Goal: Transaction & Acquisition: Book appointment/travel/reservation

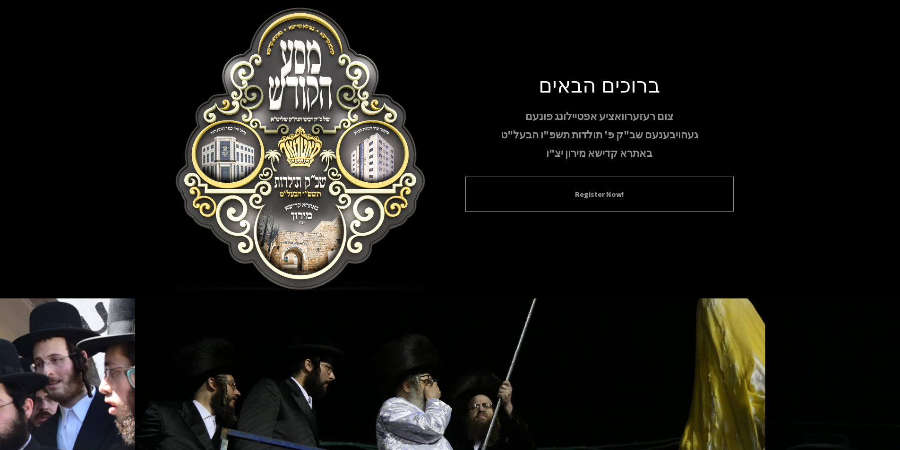
click at [569, 188] on button "Register Now!" at bounding box center [599, 193] width 245 height 11
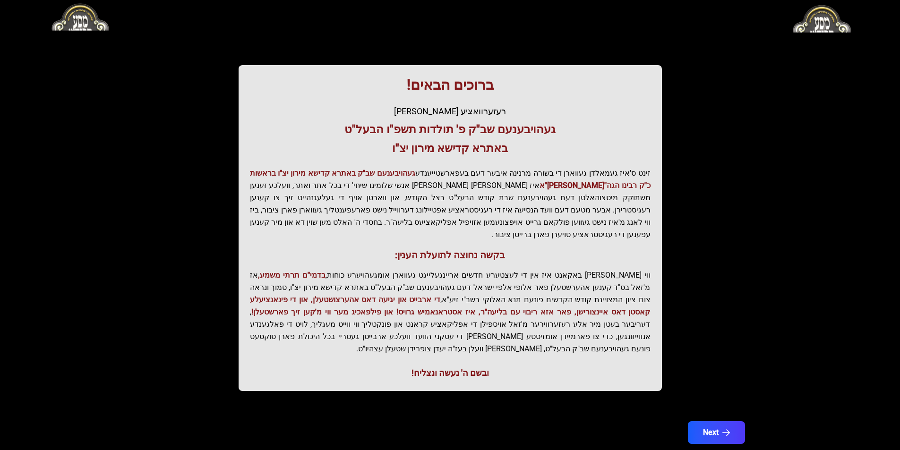
scroll to position [94, 0]
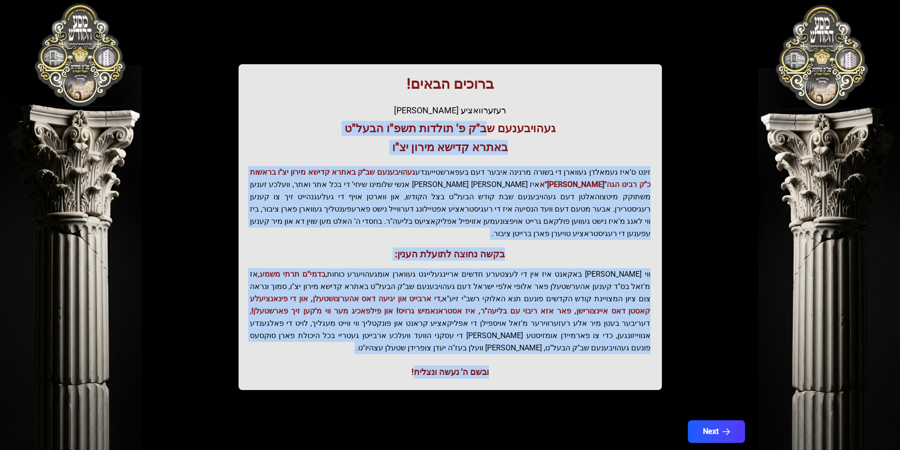
drag, startPoint x: 487, startPoint y: 118, endPoint x: 417, endPoint y: 364, distance: 255.5
click at [417, 364] on div "ברוכים הבאים! רעזערוואציע אפטיילונג פונעם געהויבענעם שב"ק פ' תולדות תשפ"ו הבעל"…" at bounding box center [450, 227] width 423 height 326
click at [484, 186] on p "זינט ס'איז געמאלדן געווארן די בשורה מרנינה איבער דעם בעפארשטייענדע געהויבענעם ש…" at bounding box center [450, 203] width 401 height 74
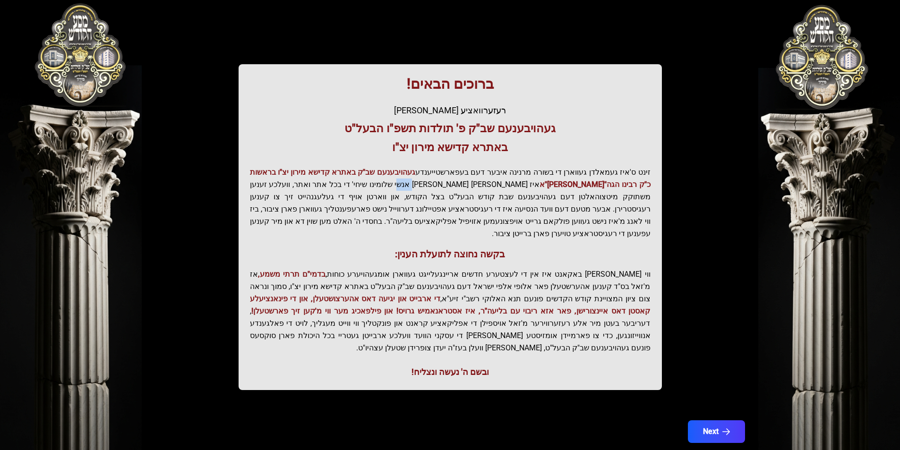
click at [484, 186] on p "זינט ס'איז געמאלדן געווארן די בשורה מרנינה איבער דעם בעפארשטייענדע געהויבענעם ש…" at bounding box center [450, 203] width 401 height 74
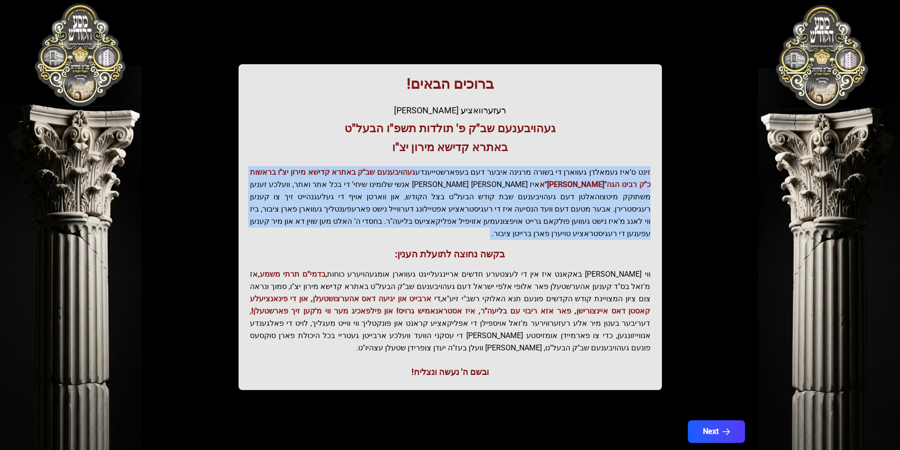
click at [484, 186] on p "זינט ס'איז געמאלדן געווארן די בשורה מרנינה איבער דעם בעפארשטייענדע געהויבענעם ש…" at bounding box center [450, 203] width 401 height 74
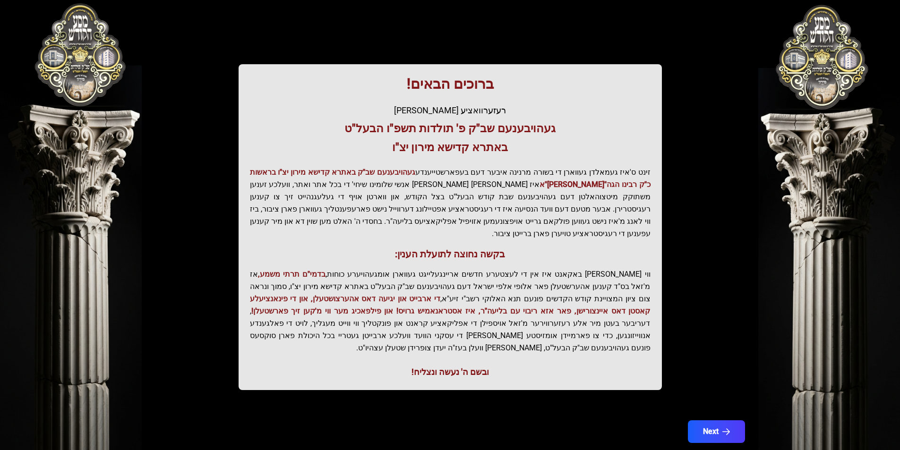
click at [498, 141] on h3 "באתרא קדישא מירון יצ"ו" at bounding box center [450, 147] width 401 height 15
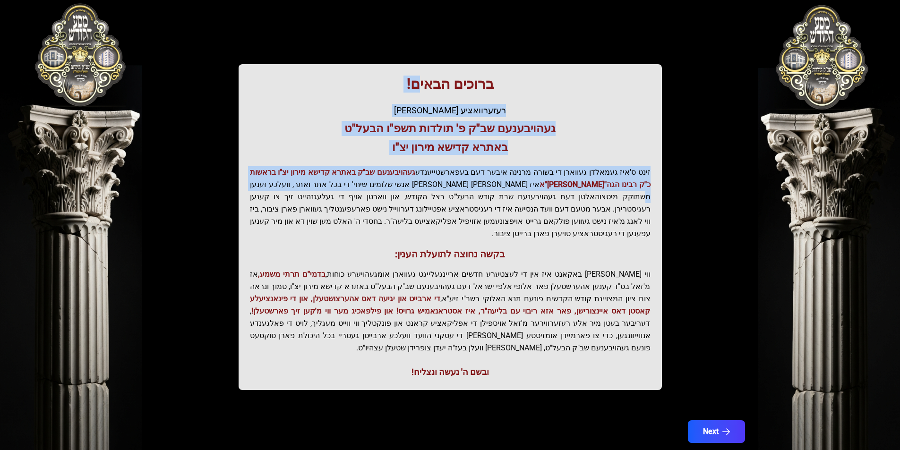
drag, startPoint x: 360, startPoint y: 148, endPoint x: 427, endPoint y: 70, distance: 102.5
click at [424, 70] on div "ברוכים הבאים! רעזערוואציע אפטיילונג פונעם געהויבענעם שב"ק פ' תולדות תשפ"ו הבעל"…" at bounding box center [450, 227] width 423 height 326
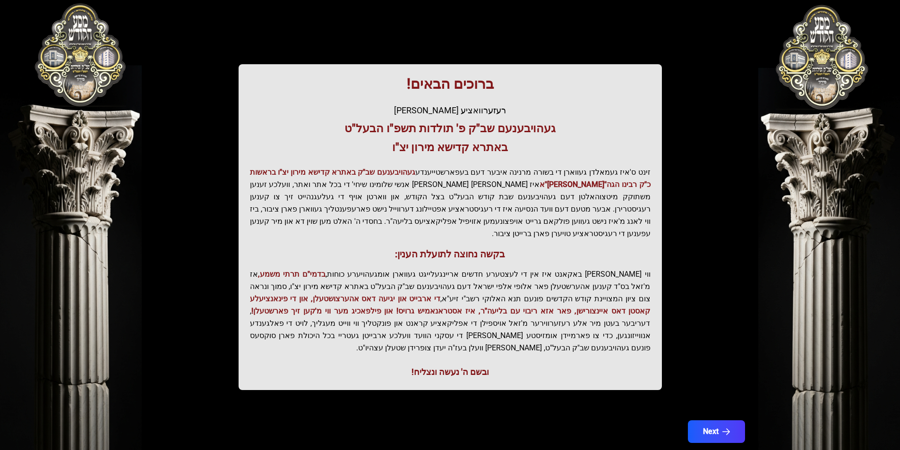
click at [478, 89] on h1 "ברוכים הבאים!" at bounding box center [450, 84] width 401 height 17
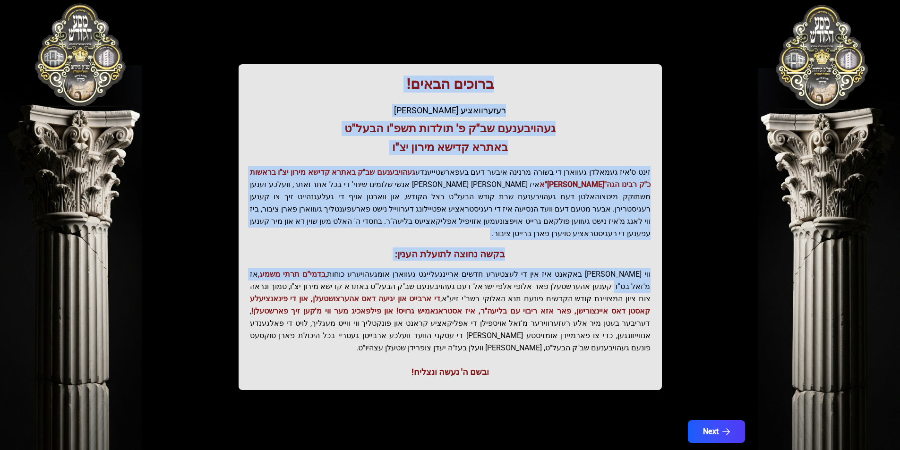
drag, startPoint x: 502, startPoint y: 87, endPoint x: 273, endPoint y: 253, distance: 282.4
click at [273, 253] on div "ברוכים הבאים! רעזערוואציע אפטיילונג פונעם געהויבענעם שב"ק פ' תולדות תשפ"ו הבעל"…" at bounding box center [450, 227] width 423 height 326
click at [390, 187] on p "זינט ס'איז געמאלדן געווארן די בשורה מרנינה איבער דעם בעפארשטייענדע געהויבענעם ש…" at bounding box center [450, 203] width 401 height 74
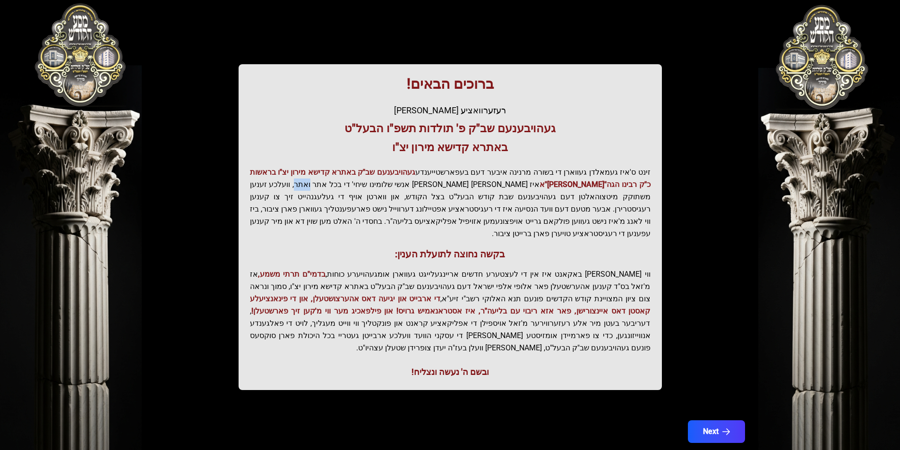
click at [390, 187] on p "זינט ס'איז געמאלדן געווארן די בשורה מרנינה איבער דעם בעפארשטייענדע געהויבענעם ש…" at bounding box center [450, 203] width 401 height 74
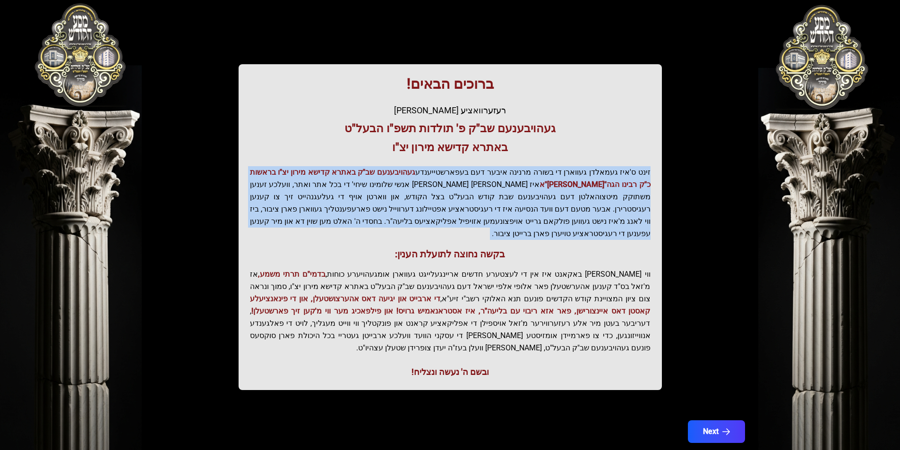
drag, startPoint x: 390, startPoint y: 187, endPoint x: 400, endPoint y: 164, distance: 24.7
click at [392, 183] on p "זינט ס'איז געמאלדן געווארן די בשורה מרנינה איבער דעם בעפארשטייענדע געהויבענעם ש…" at bounding box center [450, 203] width 401 height 74
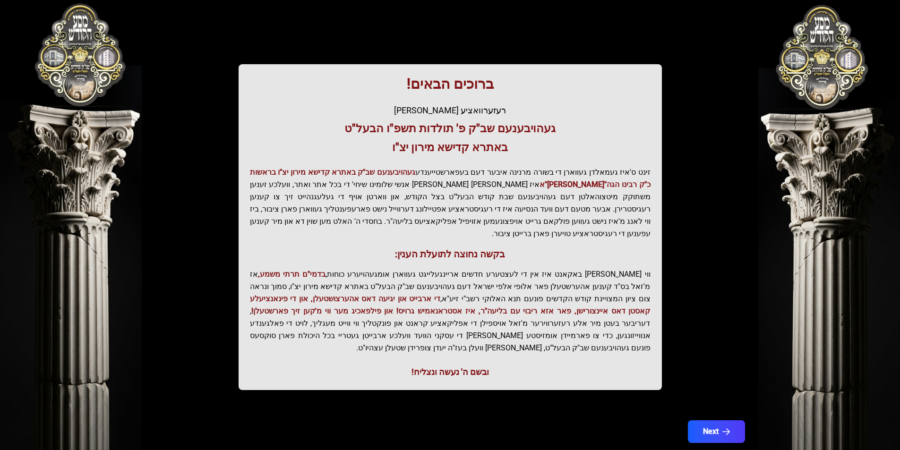
click at [414, 114] on div "רעזערוואציע [PERSON_NAME]" at bounding box center [450, 110] width 401 height 13
click at [414, 113] on div "רעזערוואציע [PERSON_NAME]" at bounding box center [450, 110] width 401 height 13
click at [415, 102] on div "ברוכים הבאים! רעזערוואציע אפטיילונג פונעם געהויבענעם שב"ק פ' תולדות תשפ"ו הבעל"…" at bounding box center [450, 227] width 423 height 326
drag, startPoint x: 392, startPoint y: 93, endPoint x: 368, endPoint y: 162, distance: 73.7
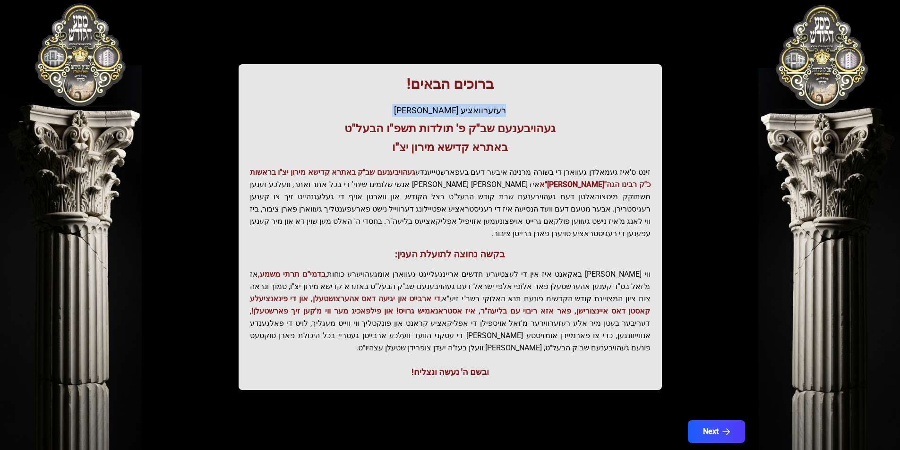
click at [368, 166] on div "ברוכים הבאים! רעזערוואציע אפטיילונג פונעם געהויבענעם שב"ק פ' תולדות תשפ"ו הבעל"…" at bounding box center [450, 227] width 423 height 326
click at [377, 132] on h3 "געהויבענעם שב"ק פ' תולדות תשפ"ו הבעל"ט" at bounding box center [450, 128] width 401 height 15
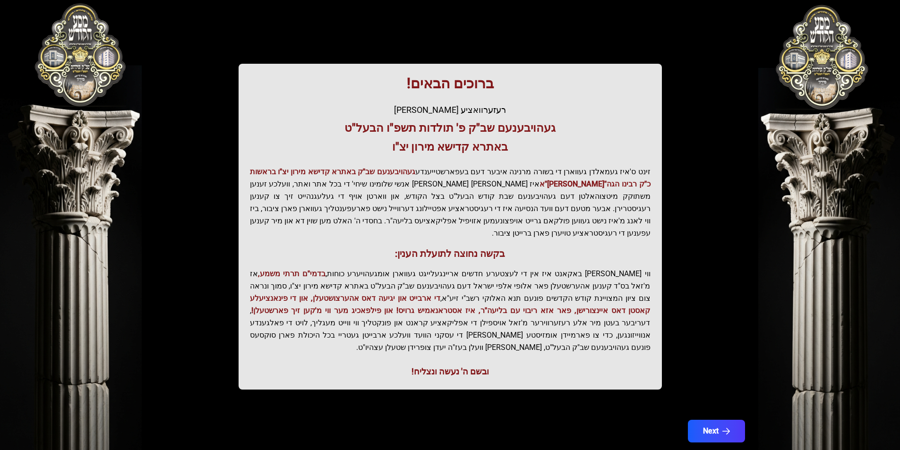
scroll to position [97, 0]
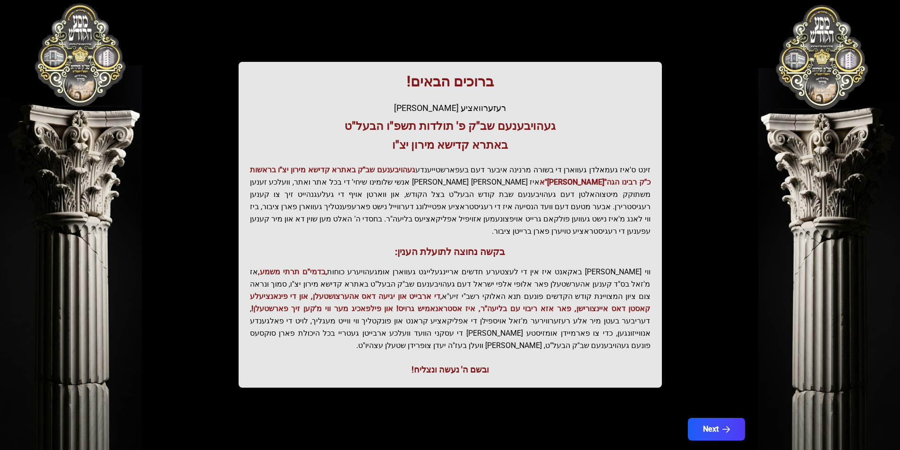
click at [443, 245] on h3 "בקשה נחוצה לתועלת הענין:" at bounding box center [450, 251] width 401 height 13
click at [445, 215] on p "זינט ס'איז געמאלדן געווארן די בשורה מרנינה איבער דעם בעפארשטייענדע געהויבענעם ש…" at bounding box center [450, 201] width 401 height 74
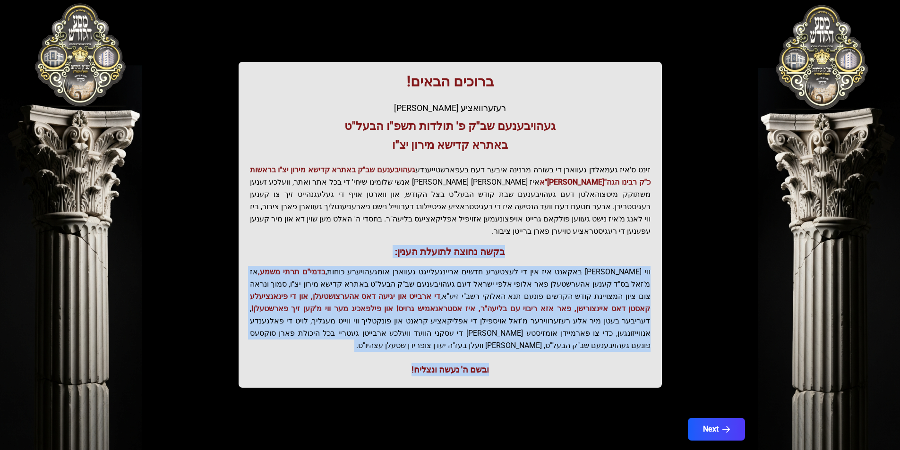
drag, startPoint x: 524, startPoint y: 249, endPoint x: 401, endPoint y: 359, distance: 164.9
click at [401, 359] on div "ברוכים הבאים! רעזערוואציע אפטיילונג פונעם געהויבענעם שב"ק פ' תולדות תשפ"ו הבעל"…" at bounding box center [450, 225] width 423 height 326
click at [428, 289] on p "ווי שוין ברייט באקאנט איז אין די לעצטערע חדשים אריינגעלייגט געווארן אומגעהויערע…" at bounding box center [450, 309] width 401 height 86
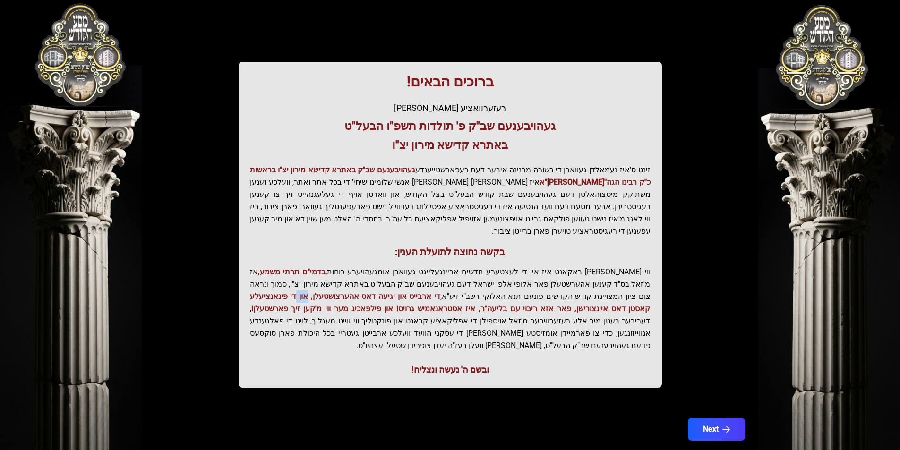
click at [428, 289] on p "ווי שוין ברייט באקאנט איז אין די לעצטערע חדשים אריינגעלייגט געווארן אומגעהויערע…" at bounding box center [450, 309] width 401 height 86
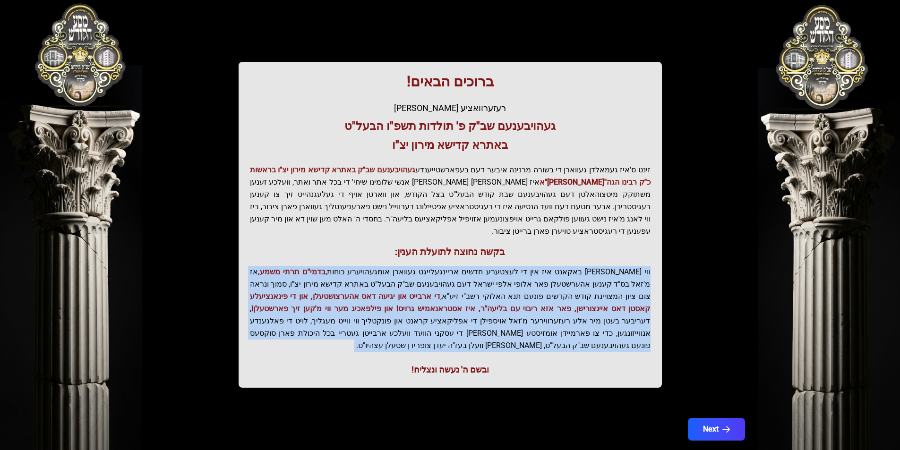
click at [428, 289] on p "ווי שוין ברייט באקאנט איז אין די לעצטערע חדשים אריינגעלייגט געווארן אומגעהויערע…" at bounding box center [450, 309] width 401 height 86
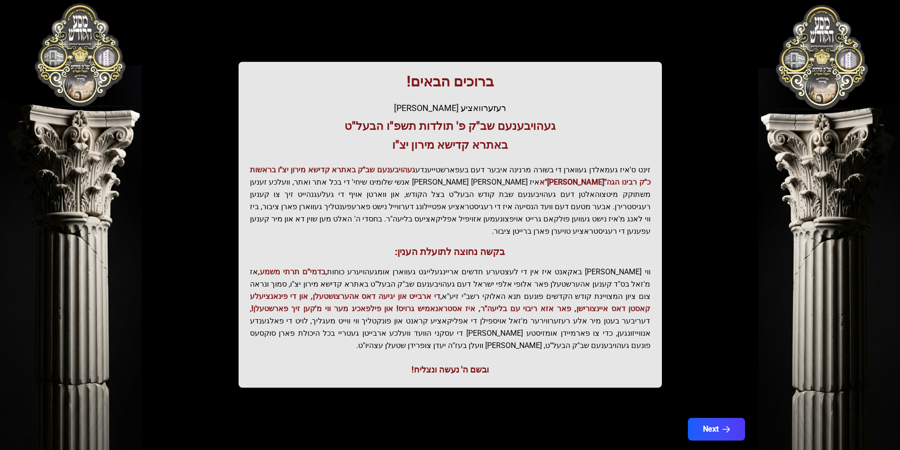
click at [436, 245] on h3 "בקשה נחוצה לתועלת הענין:" at bounding box center [450, 251] width 401 height 13
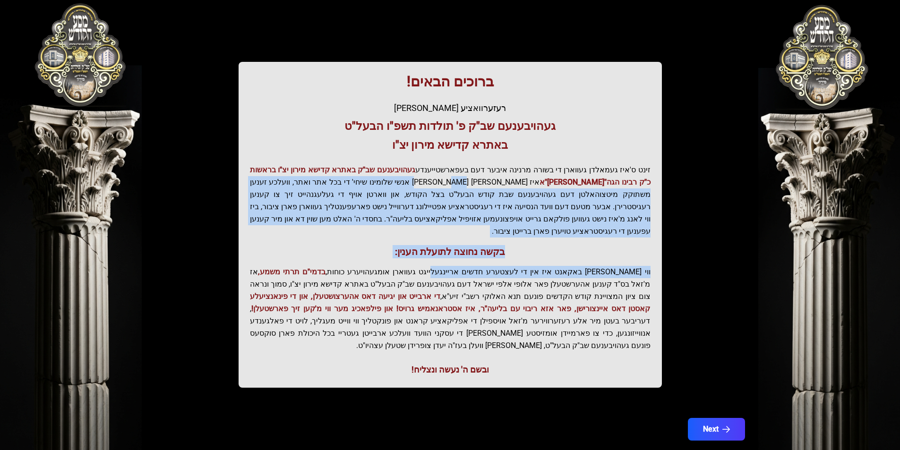
drag, startPoint x: 478, startPoint y: 236, endPoint x: 499, endPoint y: 180, distance: 60.1
click at [499, 180] on div "ברוכים הבאים! רעזערוואציע אפטיילונג פונעם געהויבענעם שב"ק פ' תולדות תשפ"ו הבעל"…" at bounding box center [450, 225] width 423 height 326
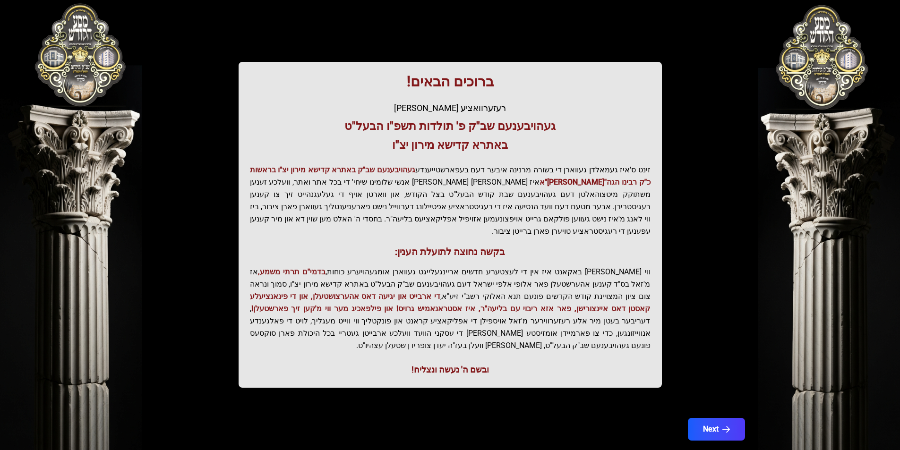
click at [462, 266] on p "ווי שוין ברייט באקאנט איז אין די לעצטערע חדשים אריינגעלייגט געווארן אומגעהויערע…" at bounding box center [450, 309] width 401 height 86
drag, startPoint x: 556, startPoint y: 287, endPoint x: 584, endPoint y: 214, distance: 78.6
click at [584, 214] on div "ברוכים הבאים! רעזערוואציע אפטיילונג פונעם געהויבענעם שב"ק פ' תולדות תשפ"ו הבעל"…" at bounding box center [450, 225] width 423 height 326
click at [441, 292] on span "די ארבייט און יגיעה דאס אהערצושטעלן, און די פינאנציעלע קאסטן דאס איינצורישן, פא…" at bounding box center [450, 302] width 401 height 21
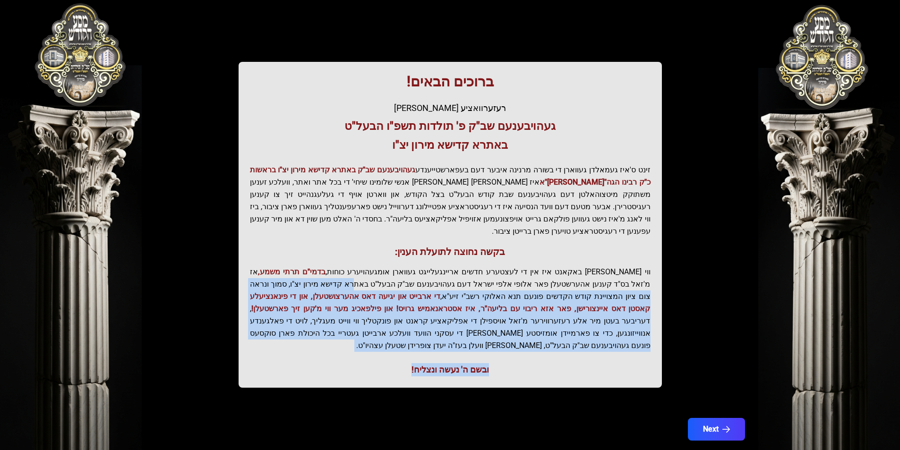
drag, startPoint x: 445, startPoint y: 271, endPoint x: 383, endPoint y: 360, distance: 108.6
click at [383, 360] on div "ברוכים הבאים! רעזערוואציע אפטיילונג פונעם געהויבענעם שב"ק פ' תולדות תשפ"ו הבעל"…" at bounding box center [450, 225] width 423 height 326
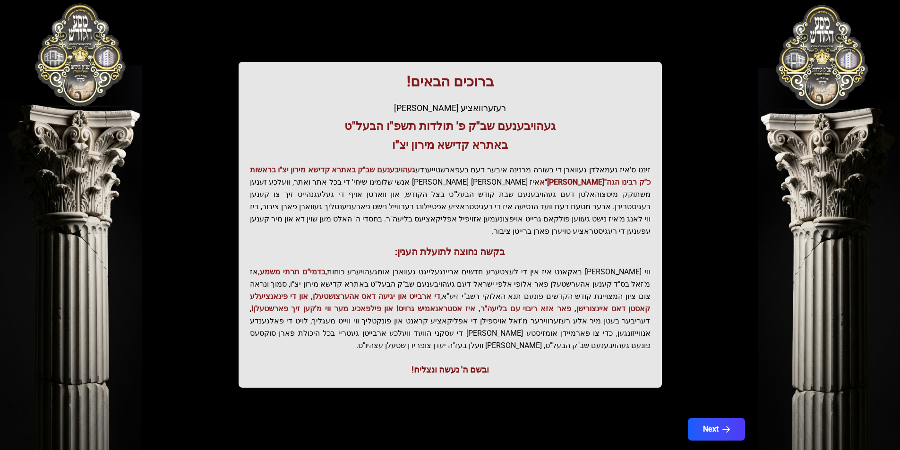
click at [417, 249] on div "ברוכים הבאים! רעזערוואציע אפטיילונג פונעם געהויבענעם שב"ק פ' תולדות תשפ"ו הבעל"…" at bounding box center [450, 225] width 423 height 326
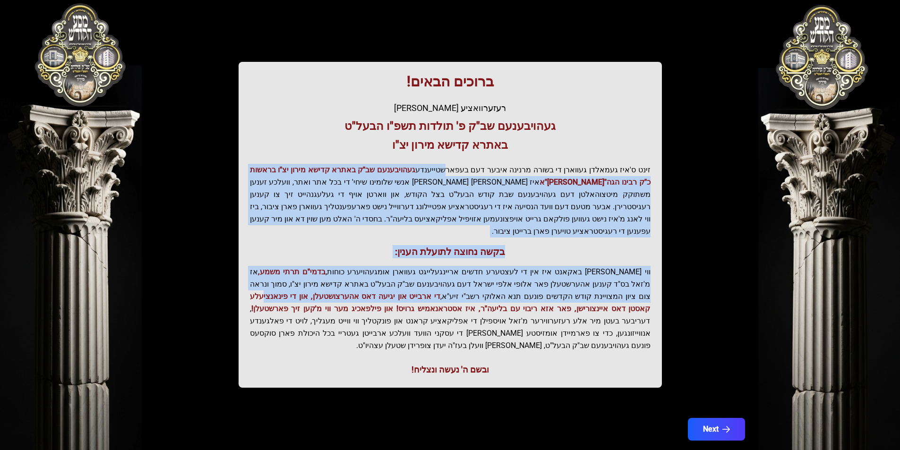
drag, startPoint x: 390, startPoint y: 289, endPoint x: 458, endPoint y: 171, distance: 136.3
click at [458, 170] on div "ברוכים הבאים! רעזערוואציע אפטיילונג פונעם געהויבענעם שב"ק פ' תולדות תשפ"ו הבעל"…" at bounding box center [450, 225] width 423 height 326
click at [435, 215] on p "זינט ס'איז געמאלדן געווארן די בשורה מרנינה איבער דעם בעפארשטייענדע געהויבענעם ש…" at bounding box center [450, 201] width 401 height 74
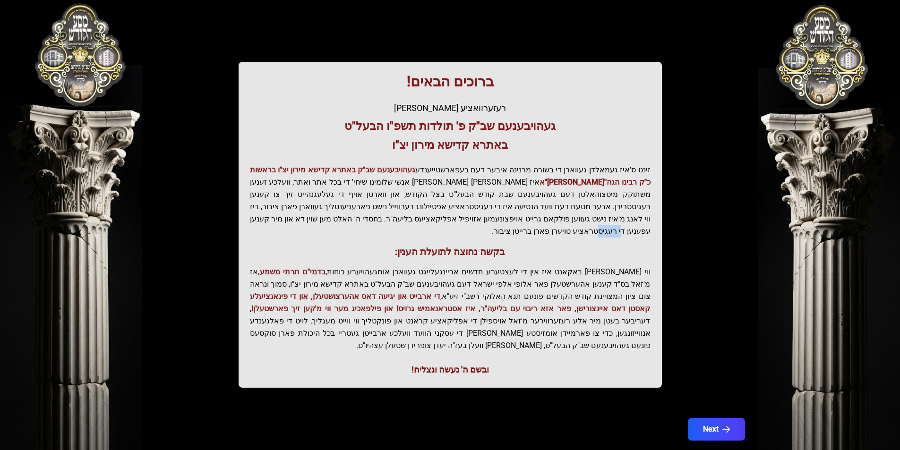
click at [435, 215] on p "זינט ס'איז געמאלדן געווארן די בשורה מרנינה איבער דעם בעפארשטייענדע געהויבענעם ש…" at bounding box center [450, 201] width 401 height 74
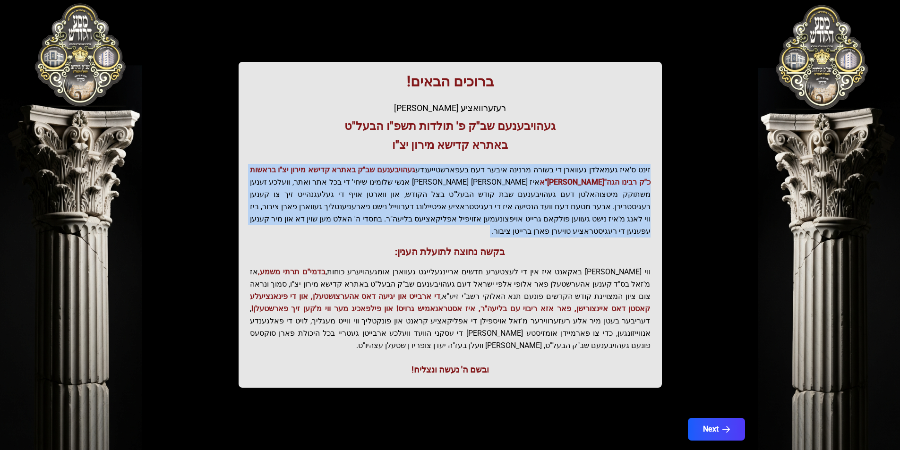
click at [435, 215] on p "זינט ס'איז געמאלדן געווארן די בשורה מרנינה איבער דעם בעפארשטייענדע געהויבענעם ש…" at bounding box center [450, 201] width 401 height 74
click at [448, 178] on p "זינט ס'איז געמאלדן געווארן די בשורה מרנינה איבער דעם בעפארשטייענדע געהויבענעם ש…" at bounding box center [450, 201] width 401 height 74
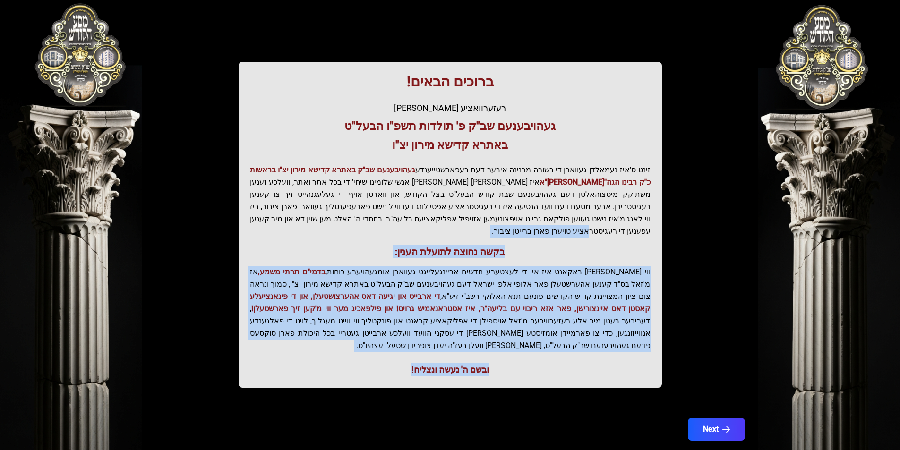
drag, startPoint x: 396, startPoint y: 287, endPoint x: 384, endPoint y: 354, distance: 68.7
click at [384, 354] on div "ברוכים הבאים! רעזערוואציע אפטיילונג פונעם געהויבענעם שב"ק פ' תולדות תשפ"ו הבעל"…" at bounding box center [450, 225] width 423 height 326
click at [393, 292] on span "די ארבייט און יגיעה דאס אהערצושטעלן, און די פינאנציעלע קאסטן דאס איינצורישן, פא…" at bounding box center [450, 302] width 401 height 21
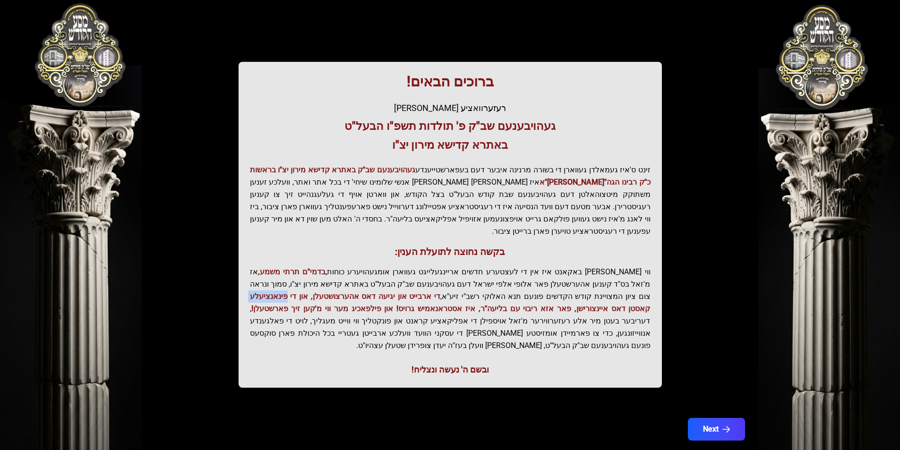
click at [393, 292] on span "די ארבייט און יגיעה דאס אהערצושטעלן, און די פינאנציעלע קאסטן דאס איינצורישן, פא…" at bounding box center [450, 302] width 401 height 21
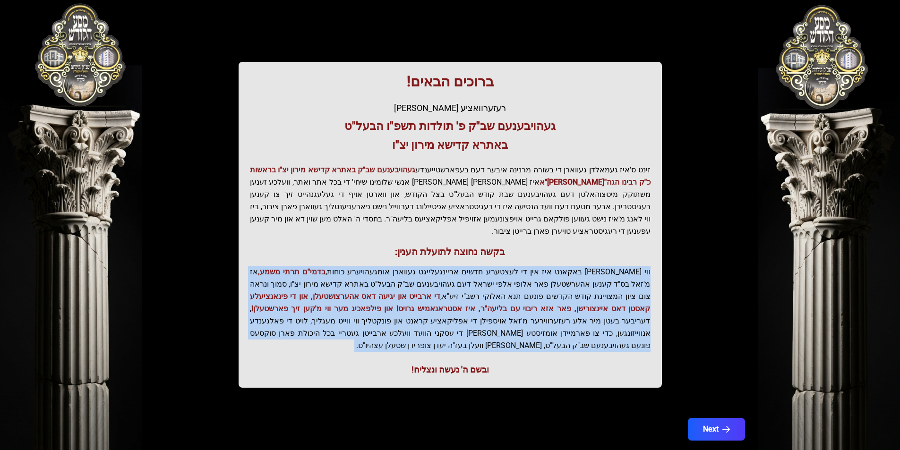
click at [393, 292] on span "די ארבייט און יגיעה דאס אהערצושטעלן, און די פינאנציעלע קאסטן דאס איינצורישן, פא…" at bounding box center [450, 302] width 401 height 21
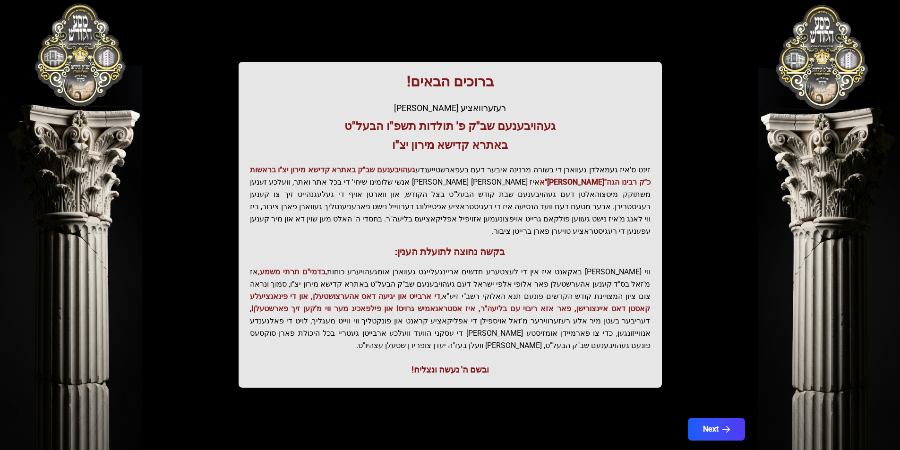
click at [419, 245] on h3 "בקשה נחוצה לתועלת הענין:" at bounding box center [450, 251] width 401 height 13
click at [696, 418] on button "Next" at bounding box center [716, 430] width 60 height 24
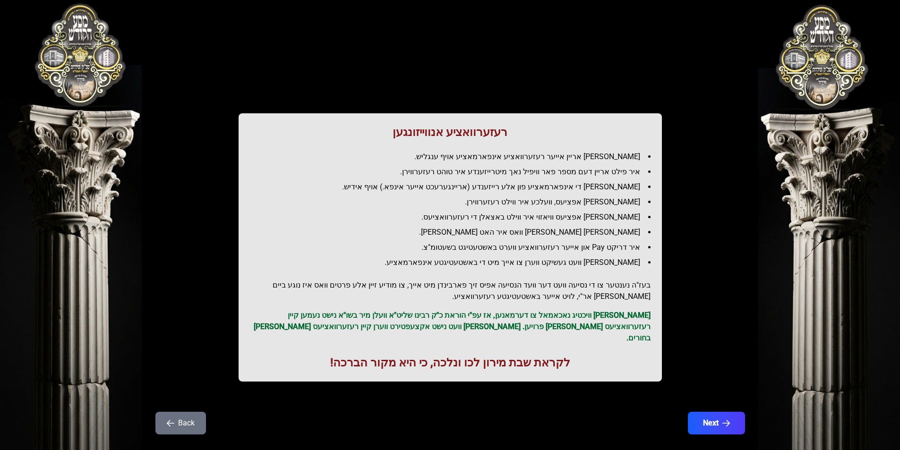
click at [474, 137] on h1 "רעזערוואציע אנווייזונגען" at bounding box center [450, 132] width 401 height 15
click at [514, 157] on li "[PERSON_NAME] אריין אייער רעזערוואציע אינפארמאציע אויף ענגליש." at bounding box center [453, 156] width 393 height 11
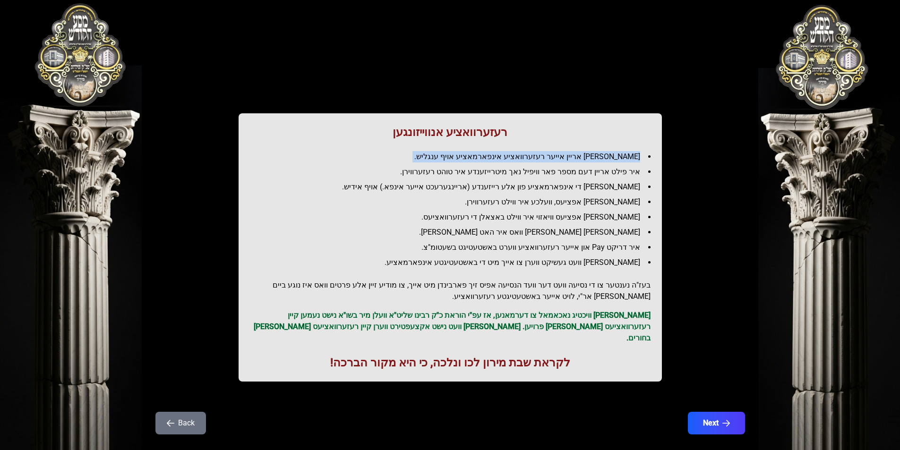
drag, startPoint x: 514, startPoint y: 157, endPoint x: 516, endPoint y: 128, distance: 29.8
click at [514, 156] on li "[PERSON_NAME] אריין אייער רעזערוואציע אינפארמאציע אויף ענגליש." at bounding box center [453, 156] width 393 height 11
click at [516, 128] on h1 "רעזערוואציע אנווייזונגען" at bounding box center [450, 132] width 401 height 15
drag, startPoint x: 520, startPoint y: 136, endPoint x: 402, endPoint y: 174, distance: 124.4
click at [402, 174] on div "רעזערוואציע אנווייזונגען איר לייגט אריין אייער רעזערוואציע אינפארמאציע אויף ענג…" at bounding box center [450, 247] width 423 height 268
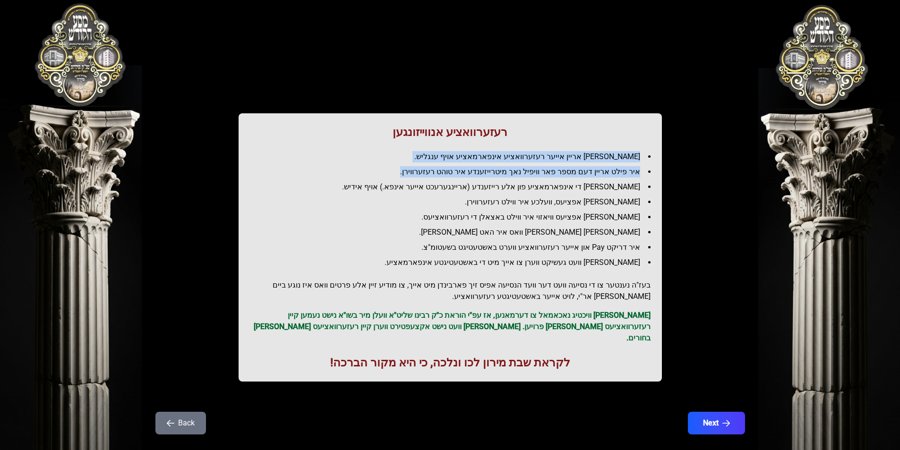
click at [441, 173] on li "איר פילט אריין דעם מספר פאר וויפיל נאך מיטרייזענדע איר טוהט רעזערווירן." at bounding box center [453, 171] width 393 height 11
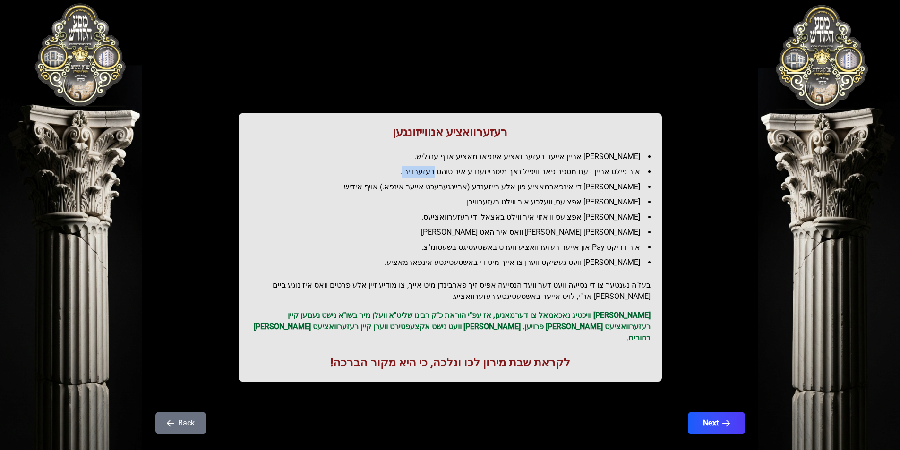
click at [441, 173] on li "איר פילט אריין דעם מספר פאר וויפיל נאך מיטרייזענדע איר טוהט רעזערווירן." at bounding box center [453, 171] width 393 height 11
click at [550, 187] on li "[PERSON_NAME] די אינפארמאציע פון אלע רייזענדע (אריינגערעכט אייער אינפא.) אויף א…" at bounding box center [453, 186] width 393 height 11
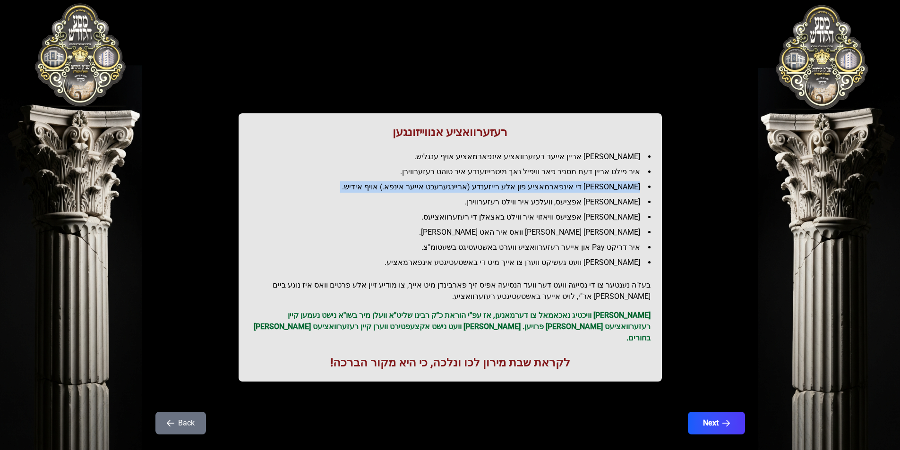
click at [550, 187] on li "[PERSON_NAME] די אינפארמאציע פון אלע רייזענדע (אריינגערעכט אייער אינפא.) אויף א…" at bounding box center [453, 186] width 393 height 11
click at [456, 200] on li "[PERSON_NAME] אפציעס, וועלכע איר ווילט רעזערווירן." at bounding box center [453, 202] width 393 height 11
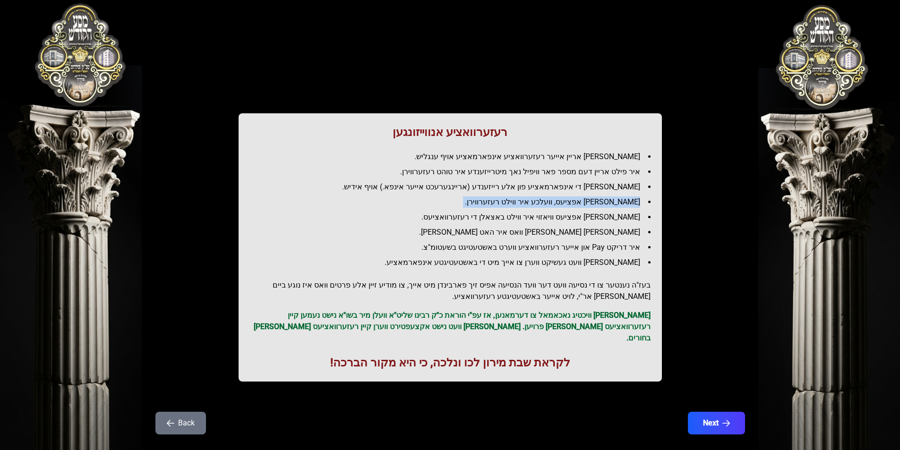
click at [456, 200] on li "[PERSON_NAME] אפציעס, וועלכע איר ווילט רעזערווירן." at bounding box center [453, 202] width 393 height 11
click at [455, 182] on li "[PERSON_NAME] די אינפארמאציע פון אלע רייזענדע (אריינגערעכט אייער אינפא.) אויף א…" at bounding box center [453, 186] width 393 height 11
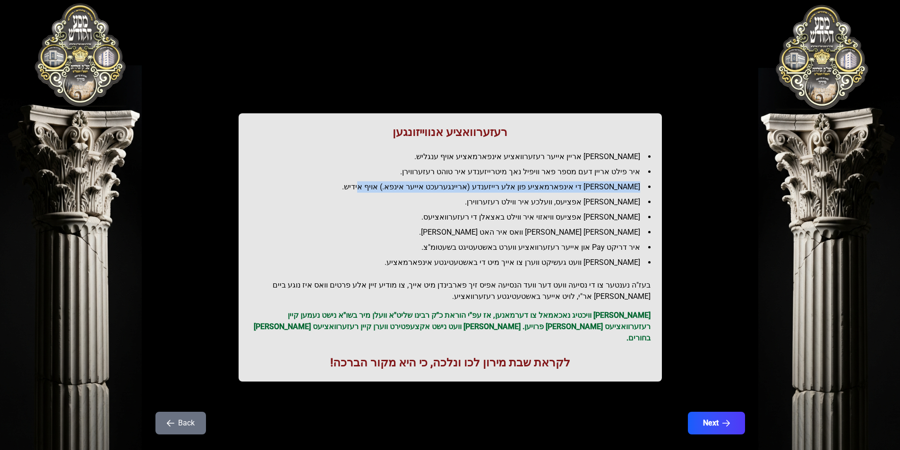
drag, startPoint x: 402, startPoint y: 185, endPoint x: 382, endPoint y: 215, distance: 36.4
click at [396, 201] on ul "[PERSON_NAME] אריין אייער רעזערוואציע אינפארמאציע אויף ענגליש. איר פילט אריין ד…" at bounding box center [450, 209] width 401 height 117
click at [376, 222] on li "[PERSON_NAME] אפציעס וויאזוי איר ווילט באצאלן די רעזערוואציעס." at bounding box center [453, 217] width 393 height 11
drag, startPoint x: 386, startPoint y: 223, endPoint x: 541, endPoint y: 109, distance: 191.9
click at [541, 109] on div "רעזערוואציע אנווייזונגען איר לייגט אריין אייער רעזערוואציע אינפארמאציע אויף ענג…" at bounding box center [450, 210] width 605 height 374
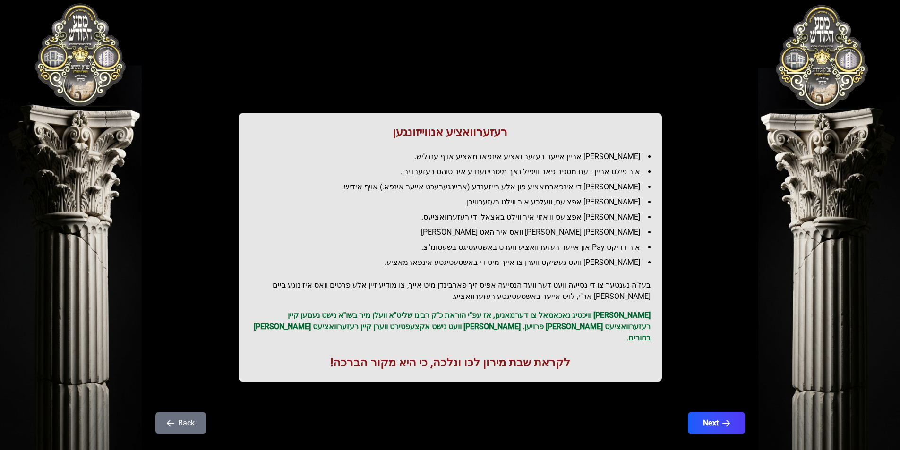
click at [481, 154] on li "[PERSON_NAME] אריין אייער רעזערוואציע אינפארמאציע אויף ענגליש." at bounding box center [453, 156] width 393 height 11
click at [552, 216] on li "[PERSON_NAME] אפציעס וויאזוי איר ווילט באצאלן די רעזערוואציעס." at bounding box center [453, 217] width 393 height 11
click at [513, 165] on ul "[PERSON_NAME] אריין אייער רעזערוואציע אינפארמאציע אויף ענגליש. איר פילט אריין ד…" at bounding box center [450, 209] width 401 height 117
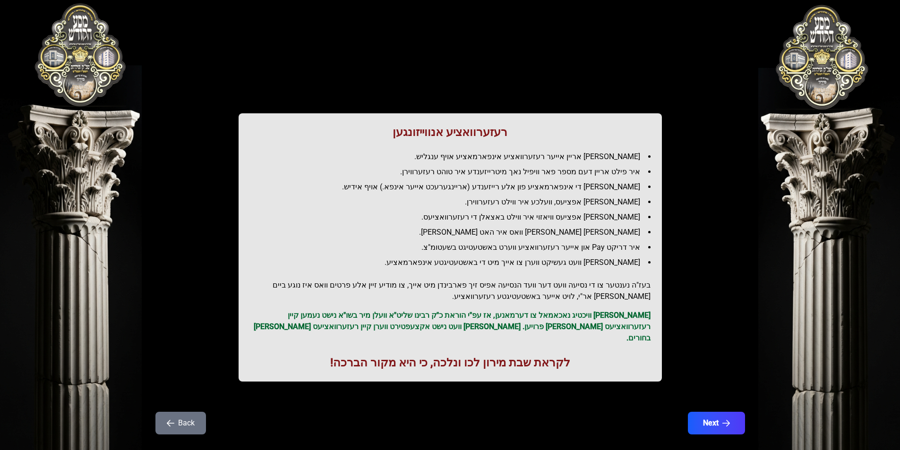
drag, startPoint x: 425, startPoint y: 206, endPoint x: 367, endPoint y: 242, distance: 68.5
click at [367, 242] on ul "[PERSON_NAME] אריין אייער רעזערוואציע אינפארמאציע אויף ענגליש. איר פילט אריין ד…" at bounding box center [450, 209] width 401 height 117
click at [451, 230] on li "[PERSON_NAME] [PERSON_NAME] וואס איר האט [PERSON_NAME]." at bounding box center [453, 232] width 393 height 11
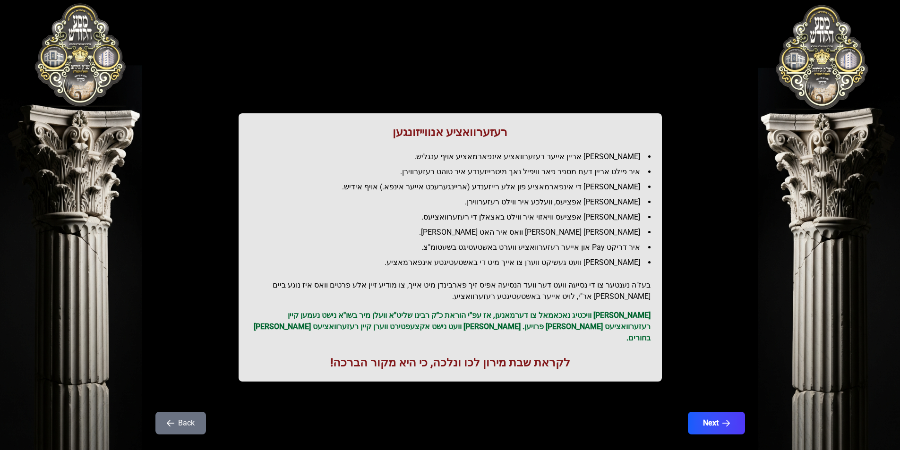
click at [464, 212] on li "[PERSON_NAME] אפציעס וויאזוי איר ווילט באצאלן די רעזערוואציעס." at bounding box center [453, 217] width 393 height 11
drag, startPoint x: 464, startPoint y: 212, endPoint x: 462, endPoint y: 188, distance: 23.7
click at [465, 212] on li "[PERSON_NAME] אפציעס וויאזוי איר ווילט באצאלן די רעזערוואציעס." at bounding box center [453, 217] width 393 height 11
click at [462, 188] on li "[PERSON_NAME] די אינפארמאציע פון אלע רייזענדע (אריינגערעכט אייער אינפא.) אויף א…" at bounding box center [453, 186] width 393 height 11
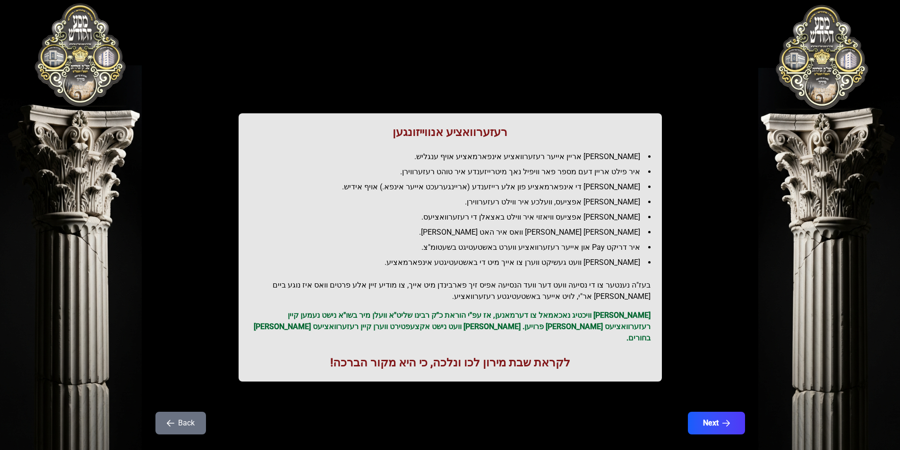
drag, startPoint x: 445, startPoint y: 195, endPoint x: 422, endPoint y: 274, distance: 81.6
click at [422, 274] on div "רעזערוואציע אנווייזונגען איר לייגט אריין אייער רעזערוואציע אינפארמאציע אויף ענג…" at bounding box center [450, 247] width 423 height 268
click at [470, 240] on ul "[PERSON_NAME] אריין אייער רעזערוואציע אינפארמאציע אויף ענגליש. איר פילט אריין ד…" at bounding box center [450, 209] width 401 height 117
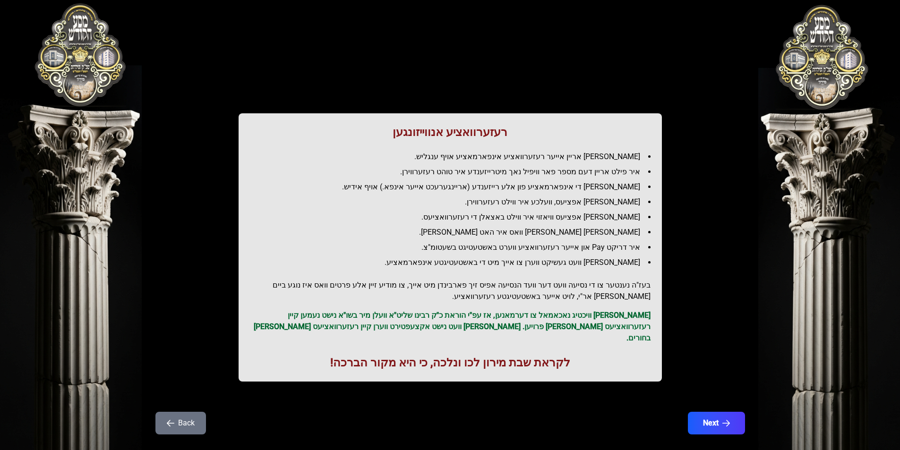
click at [472, 229] on li "[PERSON_NAME] [PERSON_NAME] וואס איר האט [PERSON_NAME]." at bounding box center [453, 232] width 393 height 11
click at [484, 202] on li "[PERSON_NAME] אפציעס, וועלכע איר ווילט רעזערווירן." at bounding box center [453, 202] width 393 height 11
drag, startPoint x: 415, startPoint y: 234, endPoint x: 411, endPoint y: 264, distance: 29.9
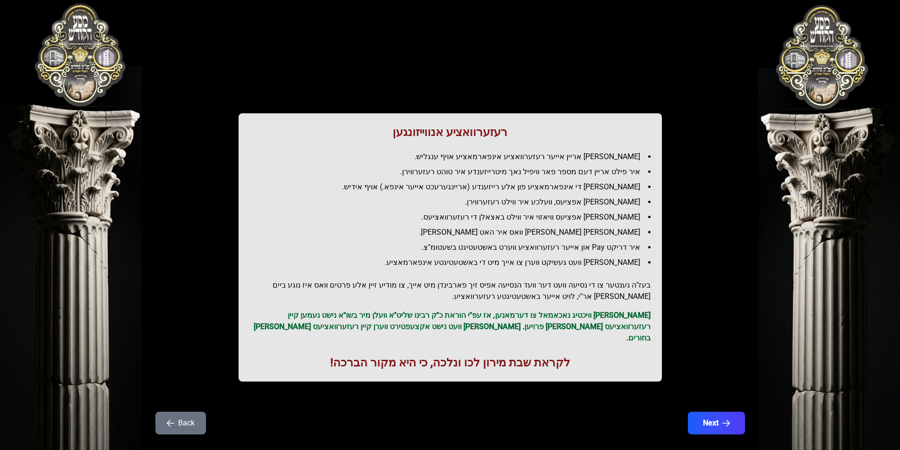
click at [411, 264] on ul "[PERSON_NAME] אריין אייער רעזערוואציע אינפארמאציע אויף ענגליש. איר פילט אריין ד…" at bounding box center [450, 209] width 401 height 117
click at [477, 240] on ul "[PERSON_NAME] אריין אייער רעזערוואציע אינפארמאציע אויף ענגליש. איר פילט אריין ד…" at bounding box center [450, 209] width 401 height 117
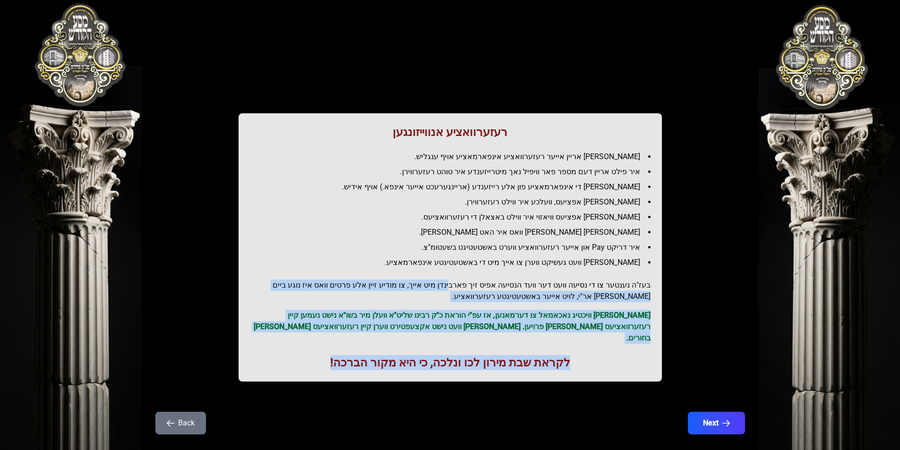
drag, startPoint x: 466, startPoint y: 271, endPoint x: 267, endPoint y: 338, distance: 209.4
click at [267, 338] on div "רעזערוואציע אנווייזונגען איר לייגט אריין אייער רעזערוואציע אינפארמאציע אויף ענג…" at bounding box center [450, 247] width 423 height 268
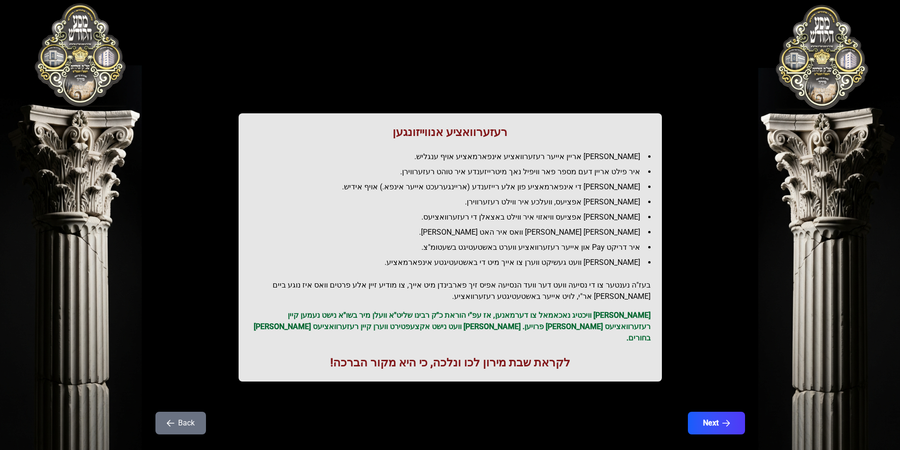
click at [524, 281] on h2 "בעז"ה נענטער צו די נסיעה וועט דער וועד הנסיעה אפיס זיך פארבינדן מיט אייך, צו מו…" at bounding box center [450, 291] width 401 height 23
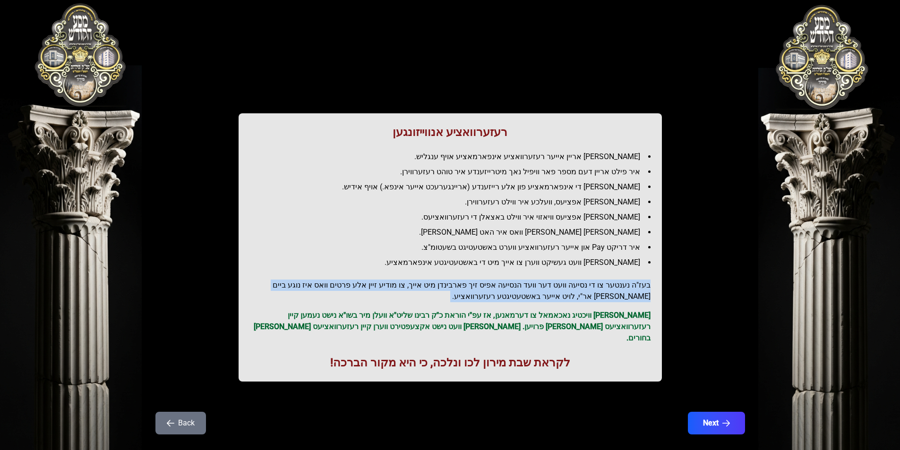
drag, startPoint x: 524, startPoint y: 281, endPoint x: 494, endPoint y: 265, distance: 34.0
click at [524, 280] on h2 "בעז"ה נענטער צו די נסיעה וועט דער וועד הנסיעה אפיס זיך פארבינדן מיט אייך, צו מו…" at bounding box center [450, 291] width 401 height 23
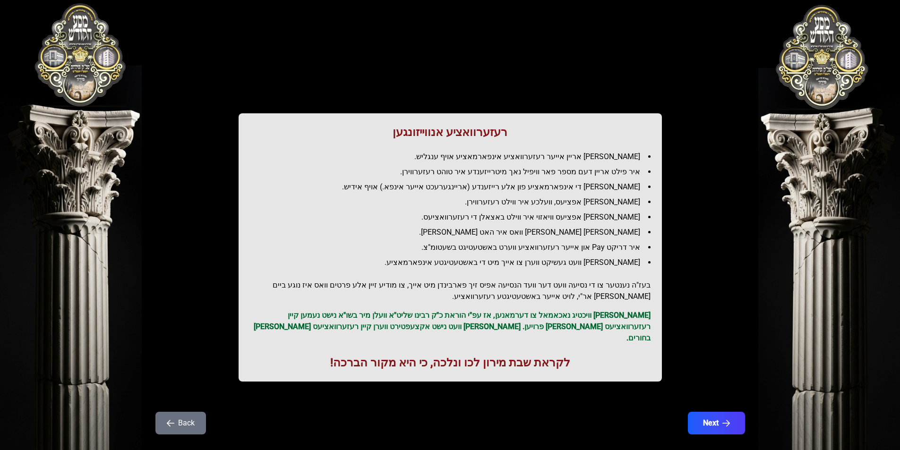
click at [471, 255] on ul "[PERSON_NAME] אריין אייער רעזערוואציע אינפארמאציע אויף ענגליש. איר פילט אריין ד…" at bounding box center [450, 209] width 401 height 117
drag, startPoint x: 343, startPoint y: 364, endPoint x: 440, endPoint y: 211, distance: 181.4
click at [440, 211] on div "רעזערוואציע אנווייזונגען איר לייגט אריין אייער רעזערוואציע אינפארמאציע אויף ענג…" at bounding box center [450, 247] width 423 height 268
click at [395, 319] on p "[PERSON_NAME] וויכטיג נאכאמאל צו דערמאנען, אז עפ"י הוראת כ"ק רבינו שליט"א וועלן…" at bounding box center [450, 327] width 401 height 34
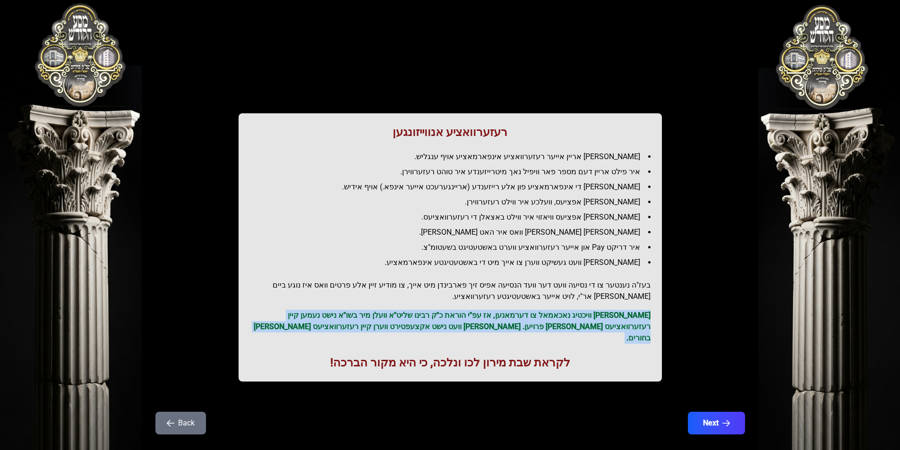
click at [395, 319] on p "[PERSON_NAME] וויכטיג נאכאמאל צו דערמאנען, אז עפ"י הוראת כ"ק רבינו שליט"א וועלן…" at bounding box center [450, 327] width 401 height 34
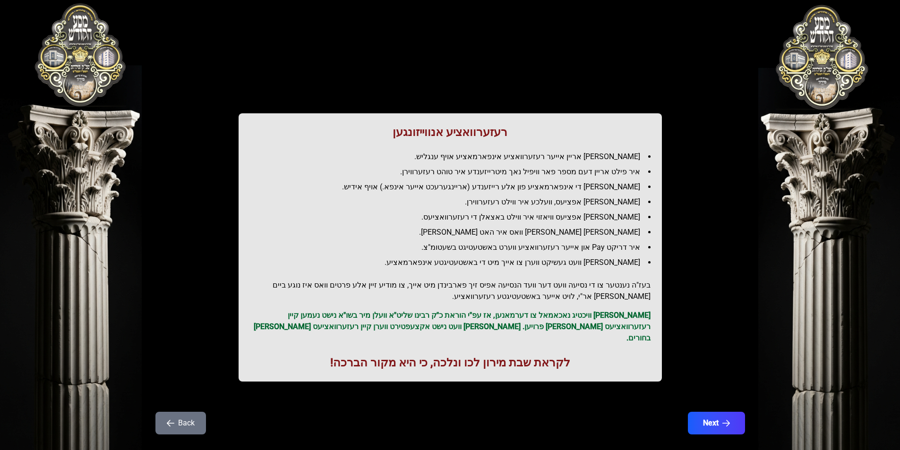
click at [397, 291] on h2 "בעז"ה נענטער צו די נסיעה וועט דער וועד הנסיעה אפיס זיך פארבינדן מיט אייך, צו מו…" at bounding box center [450, 291] width 401 height 23
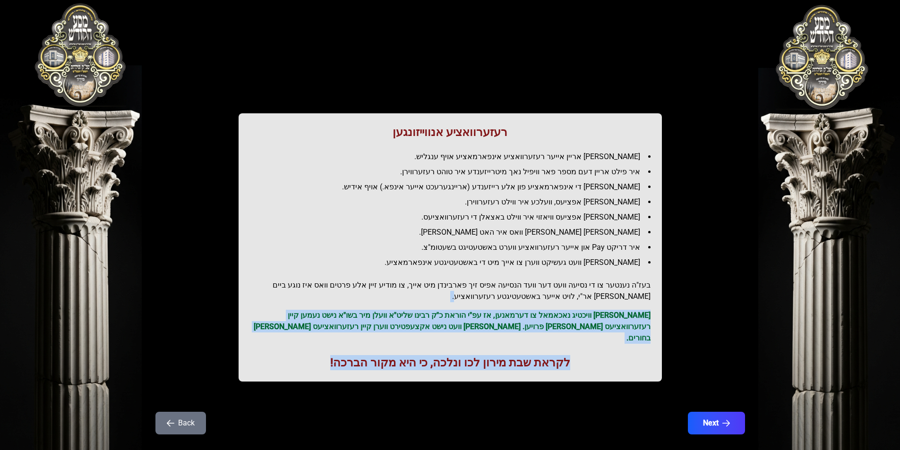
drag, startPoint x: 390, startPoint y: 300, endPoint x: 303, endPoint y: 359, distance: 105.1
click at [303, 359] on div "רעזערוואציע אנווייזונגען איר לייגט אריין אייער רעזערוואציע אינפארמאציע אויף ענג…" at bounding box center [450, 247] width 423 height 268
click at [380, 323] on p "[PERSON_NAME] וויכטיג נאכאמאל צו דערמאנען, אז עפ"י הוראת כ"ק רבינו שליט"א וועלן…" at bounding box center [450, 327] width 401 height 34
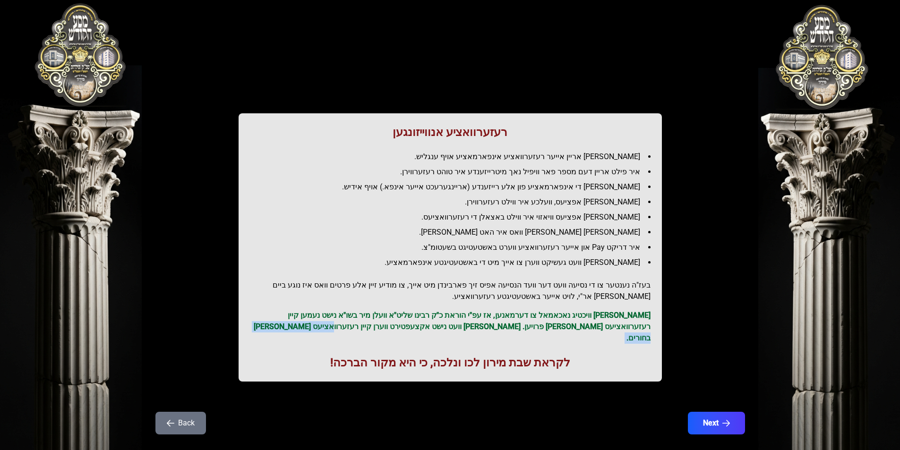
click at [380, 323] on p "[PERSON_NAME] וויכטיג נאכאמאל צו דערמאנען, אז עפ"י הוראת כ"ק רבינו שליט"א וועלן…" at bounding box center [450, 327] width 401 height 34
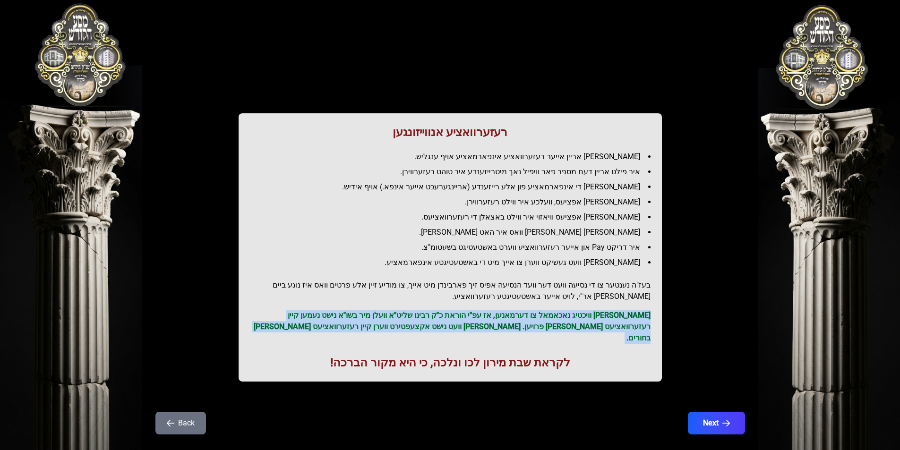
click at [380, 323] on p "[PERSON_NAME] וויכטיג נאכאמאל צו דערמאנען, אז עפ"י הוראת כ"ק רבינו שליט"א וועלן…" at bounding box center [450, 327] width 401 height 34
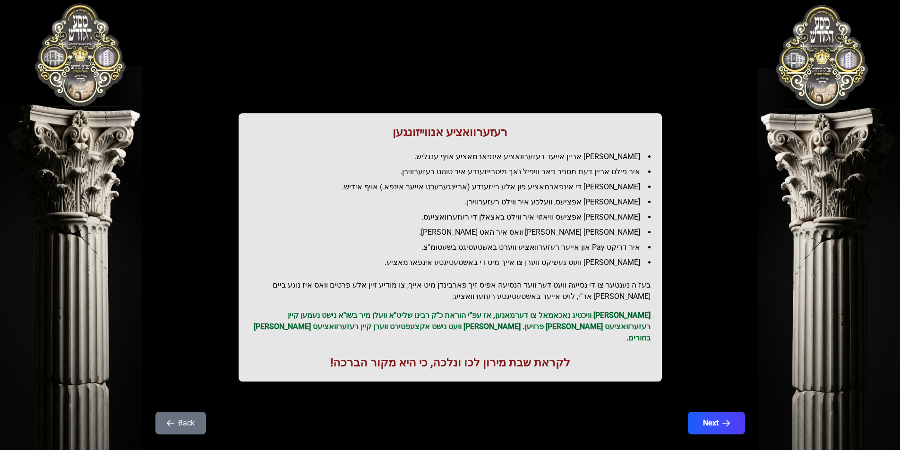
click at [384, 288] on h2 "בעז"ה נענטער צו די נסיעה וועט דער וועד הנסיעה אפיס זיך פארבינדן מיט אייך, צו מו…" at bounding box center [450, 291] width 401 height 23
click at [705, 411] on button "Next" at bounding box center [716, 423] width 60 height 24
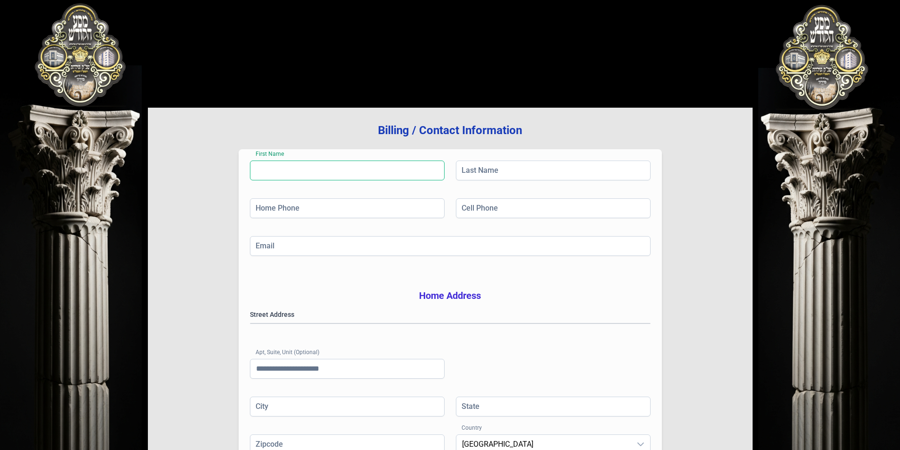
click at [336, 170] on input "First Name" at bounding box center [347, 171] width 195 height 20
type input "*****"
type input "**********"
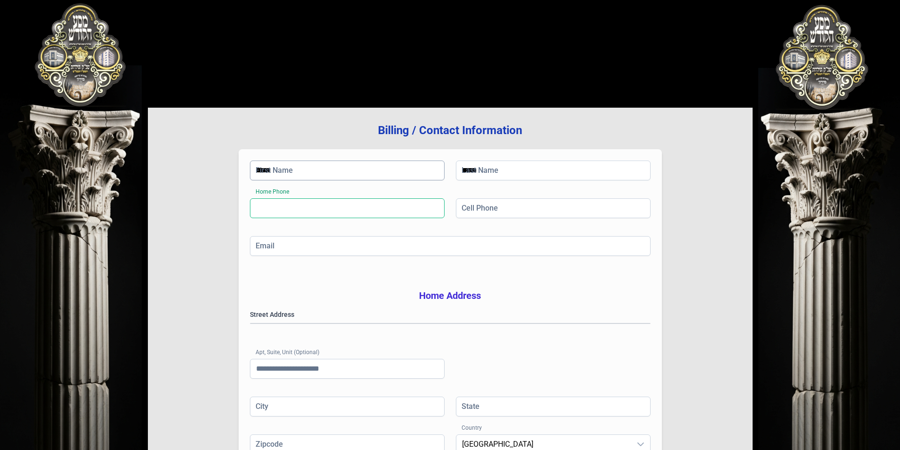
type input "******"
type input "**"
type input "*****"
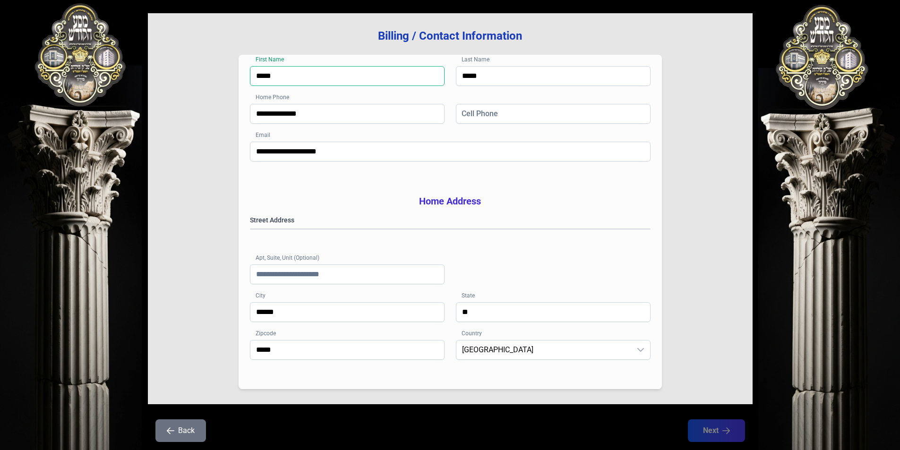
scroll to position [135, 0]
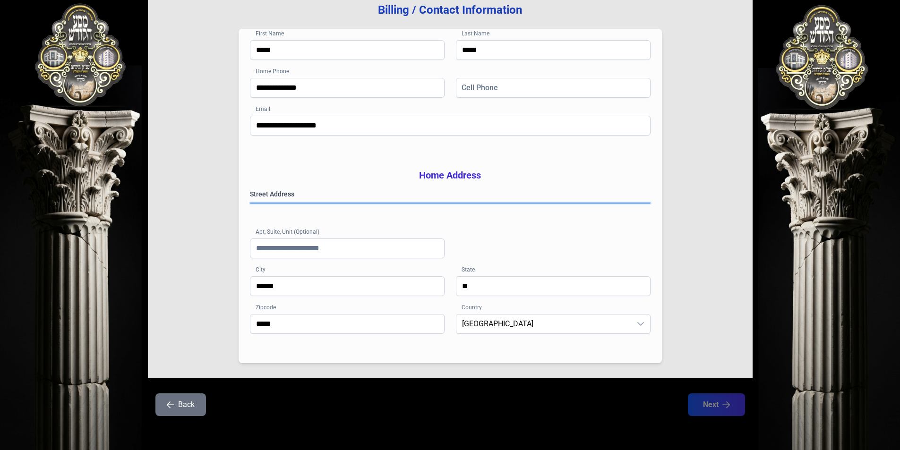
click at [250, 203] on gmp-place-autocomplete at bounding box center [250, 203] width 0 height 0
click at [334, 244] on input "Apt, Suite, Unit (Optional)" at bounding box center [347, 249] width 195 height 20
click at [250, 203] on gmp-place-autocomplete at bounding box center [250, 203] width 0 height 0
type input "******"
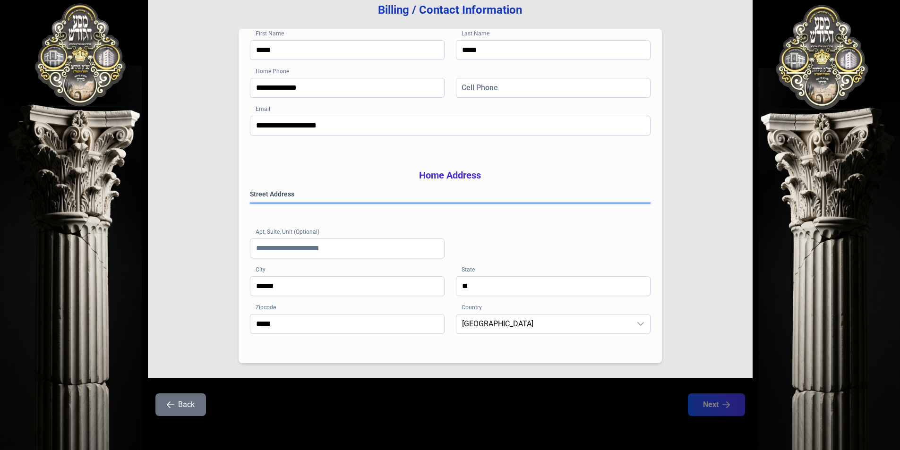
type input "*********"
click at [310, 245] on input "Apt, Suite, Unit (Optional)" at bounding box center [347, 249] width 195 height 20
type input "****"
click at [313, 327] on input "*********" at bounding box center [347, 324] width 195 height 20
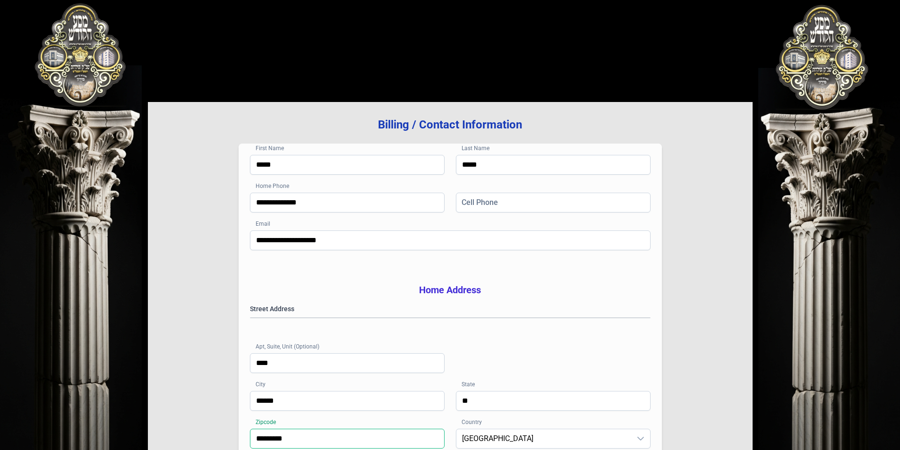
scroll to position [0, 0]
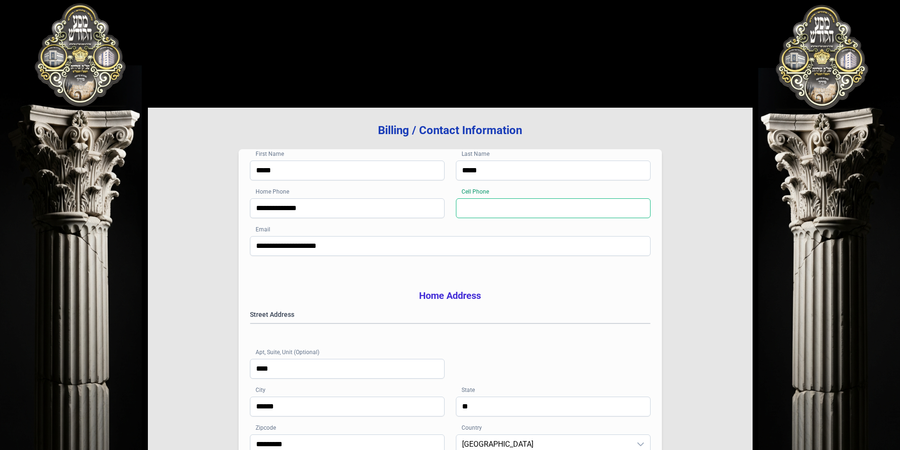
click at [517, 209] on input "Cell Phone" at bounding box center [553, 208] width 195 height 20
type input "**********"
type input "******"
type input "*****"
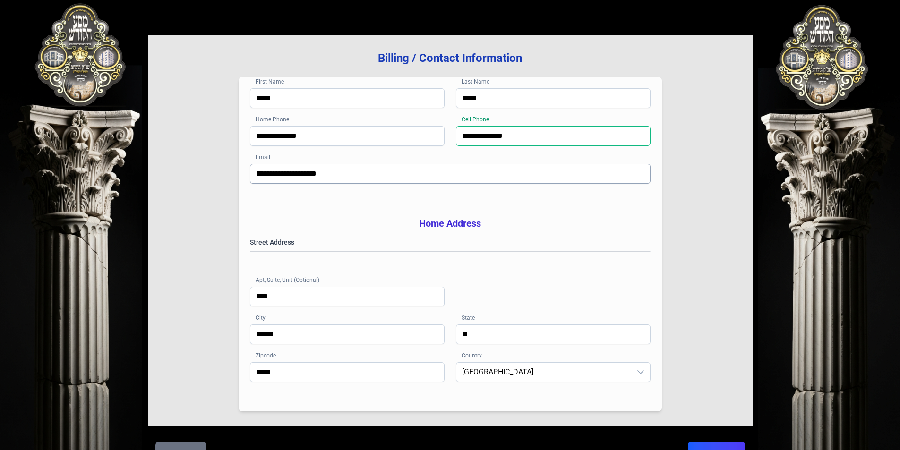
scroll to position [135, 0]
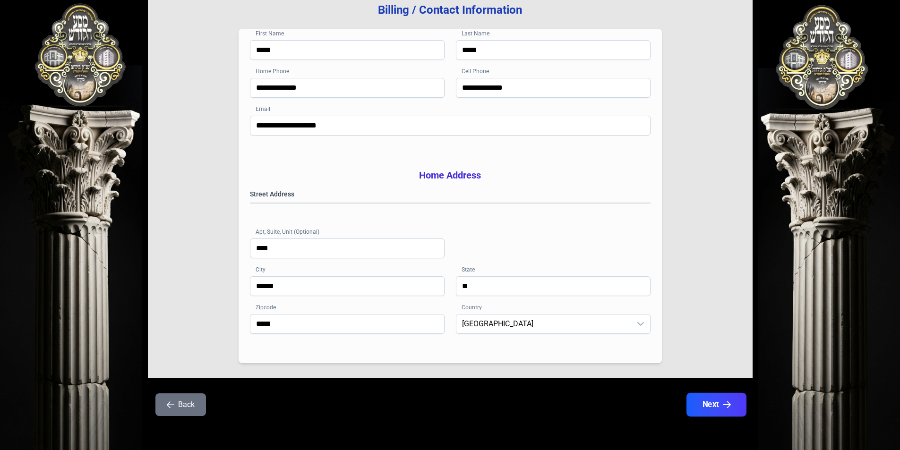
click at [718, 404] on button "Next" at bounding box center [716, 405] width 60 height 24
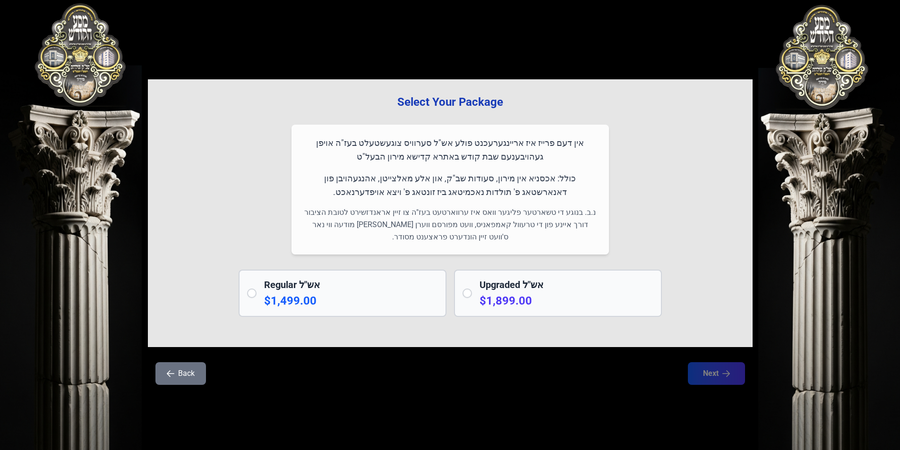
scroll to position [0, 0]
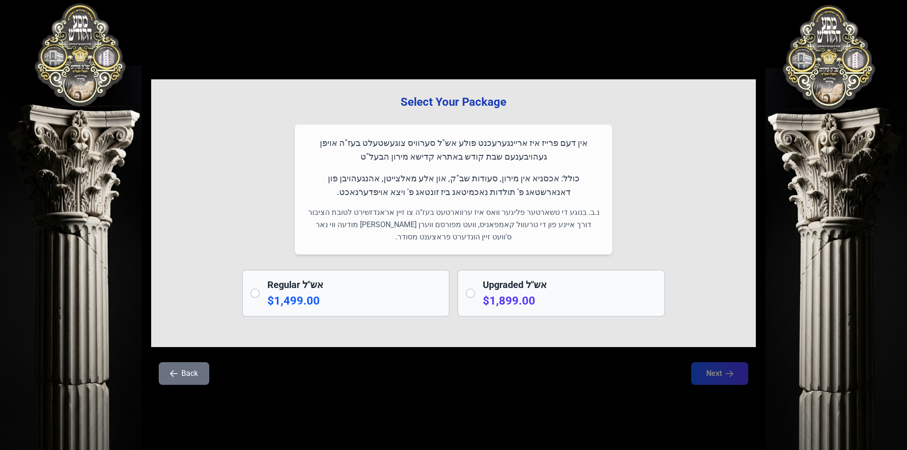
click at [496, 146] on p "אין דעם פרייז איז אריינגערעכנט פולע אש"ל סערוויס צוגעשטעלט בעז"ה אויפן געהויבענ…" at bounding box center [453, 150] width 295 height 28
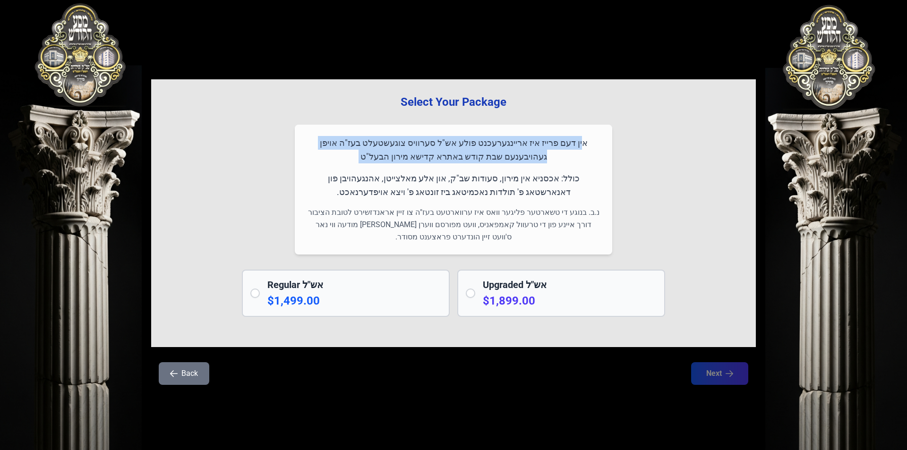
click at [496, 146] on p "אין דעם פרייז איז אריינגערעכנט פולע אש"ל סערוויס צוגעשטעלט בעז"ה אויפן געהויבענ…" at bounding box center [453, 150] width 295 height 28
click at [429, 154] on p "אין דעם פרייז איז אריינגערעכנט פולע אש"ל סערוויס צוגעשטעלט בעז"ה אויפן געהויבענ…" at bounding box center [453, 150] width 295 height 28
click at [477, 158] on p "אין דעם פרייז איז אריינגערעכנט פולע אש"ל סערוויס צוגעשטעלט בעז"ה אויפן געהויבענ…" at bounding box center [453, 150] width 295 height 28
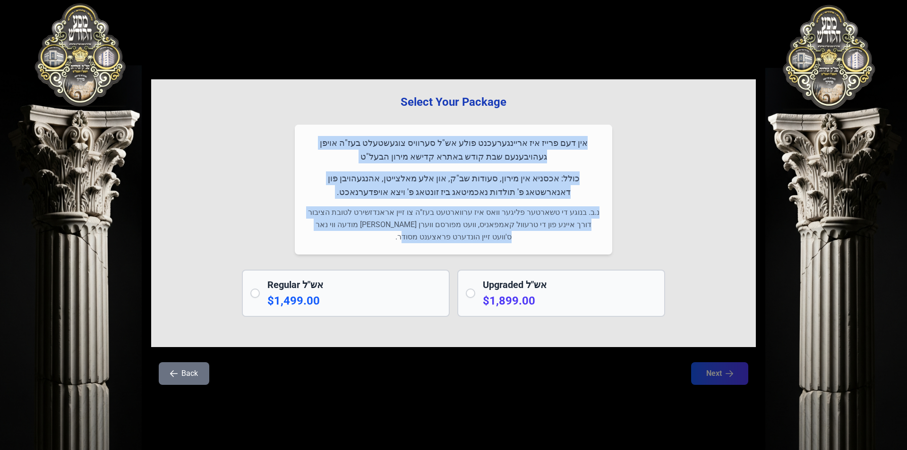
drag, startPoint x: 449, startPoint y: 214, endPoint x: 506, endPoint y: 86, distance: 140.2
click at [506, 86] on div "Select Your Package אין דעם פרייז איז אריינגערעכנט פולע אש"ל סערוויס צוגעשטעלט …" at bounding box center [453, 213] width 605 height 268
click at [494, 179] on p "כולל: אכסניא אין מירון, סעודות שב"ק, און אלע מאלצייטן, אהנגעהויבן פון דאנארשטאג…" at bounding box center [453, 185] width 295 height 28
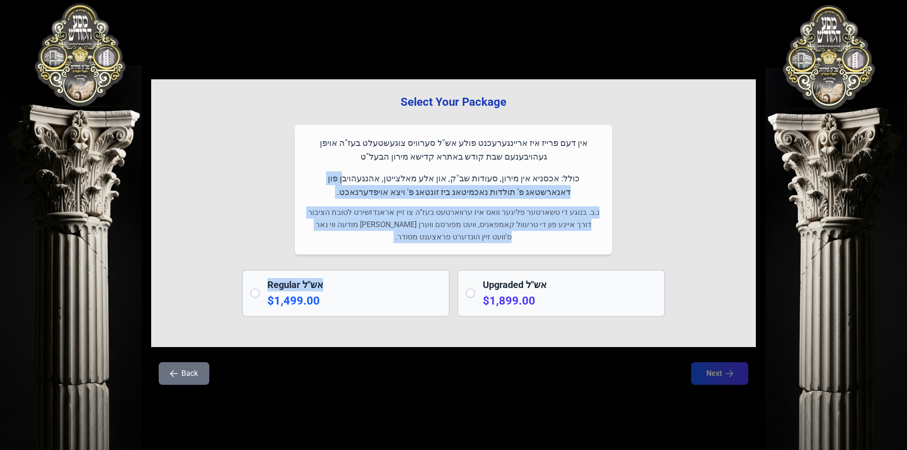
drag, startPoint x: 381, startPoint y: 165, endPoint x: 385, endPoint y: 260, distance: 94.6
click at [385, 260] on div "Select Your Package אין דעם פרייז איז אריינגערעכנט פולע אש"ל סערוויס צוגעשטעלט …" at bounding box center [453, 213] width 605 height 268
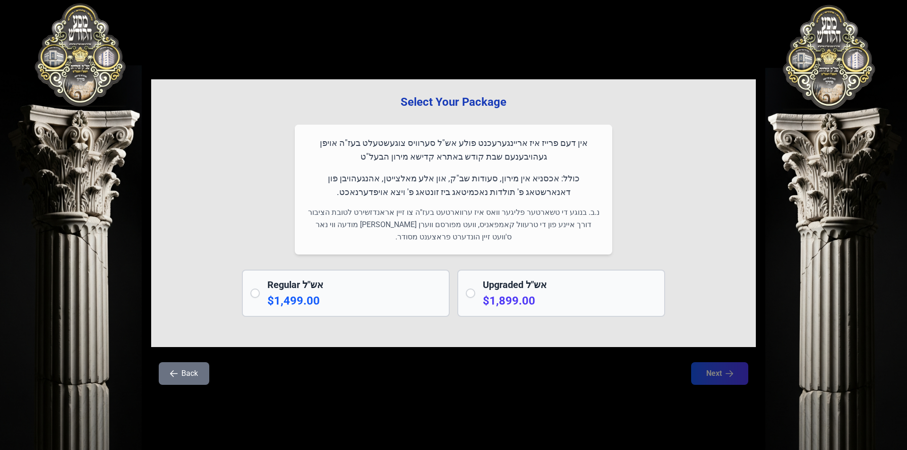
click at [407, 178] on p "כולל: אכסניא אין מירון, סעודות שב"ק, און אלע מאלצייטן, אהנגעהויבן פון דאנארשטאג…" at bounding box center [453, 185] width 295 height 28
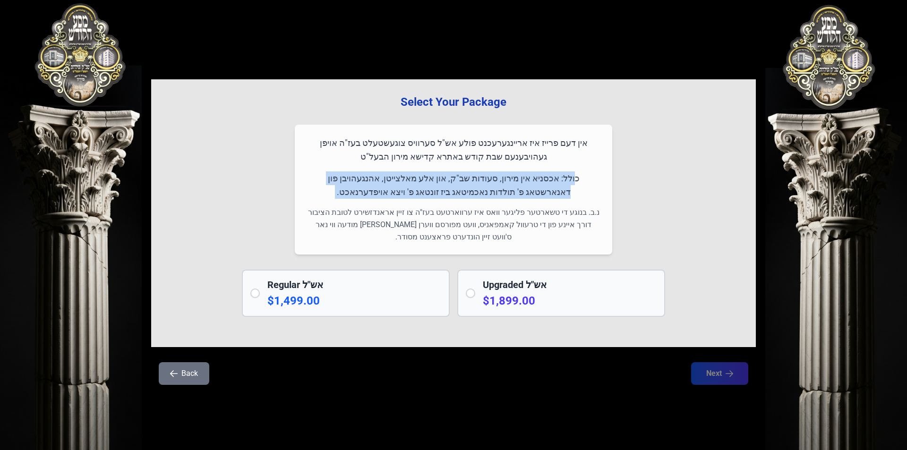
click at [407, 178] on p "כולל: אכסניא אין מירון, סעודות שב"ק, און אלע מאלצייטן, אהנגעהויבן פון דאנארשטאג…" at bounding box center [453, 185] width 295 height 28
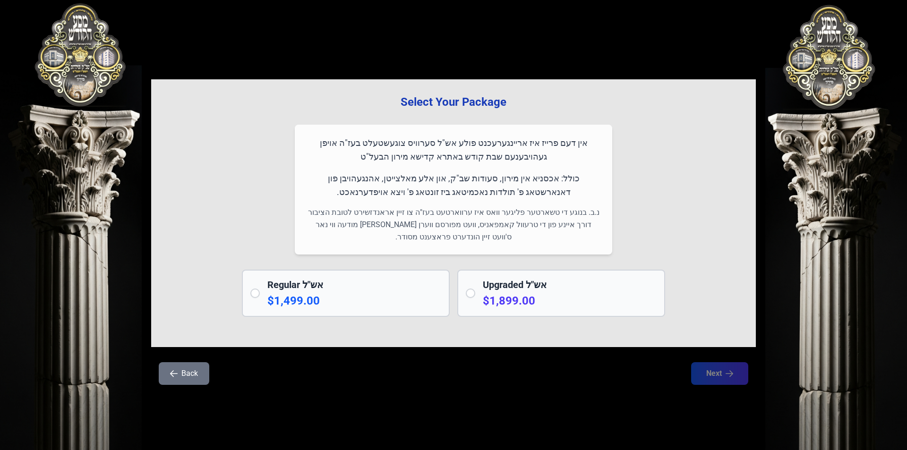
click at [399, 154] on p "אין דעם פרייז איז אריינגערעכנט פולע אש"ל סערוויס צוגעשטעלט בעז"ה אויפן געהויבענ…" at bounding box center [453, 150] width 295 height 28
drag, startPoint x: 379, startPoint y: 175, endPoint x: 388, endPoint y: 245, distance: 70.1
click at [388, 245] on div "אין דעם פרייז איז אריינגערעכנט פולע אש"ל סערוויס צוגעשטעלט בעז"ה אויפן געהויבענ…" at bounding box center [453, 190] width 317 height 130
click at [420, 222] on p "נ.ב. בנוגע די טשארטער פליגער וואס איז ערווארטעט בעז"ה צו זיין אראנדזשירט לטובת …" at bounding box center [453, 224] width 295 height 37
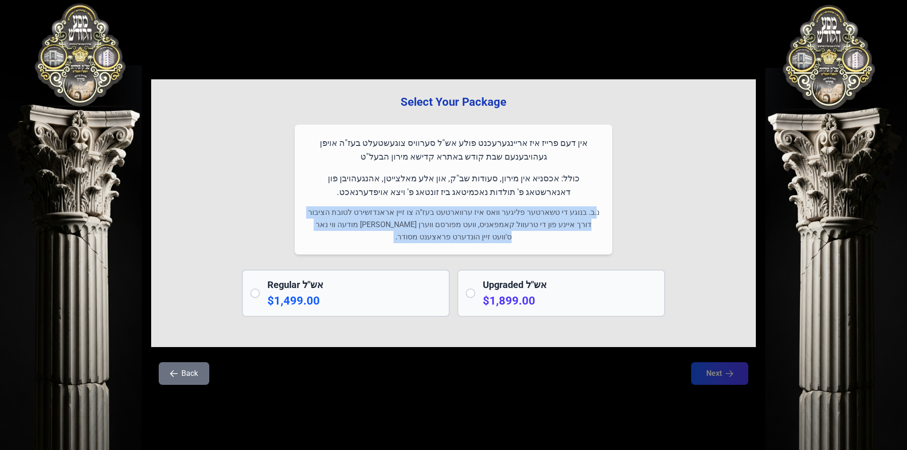
click at [420, 222] on p "נ.ב. בנוגע די טשארטער פליגער וואס איז ערווארטעט בעז"ה צו זיין אראנדזשירט לטובת …" at bounding box center [453, 224] width 295 height 37
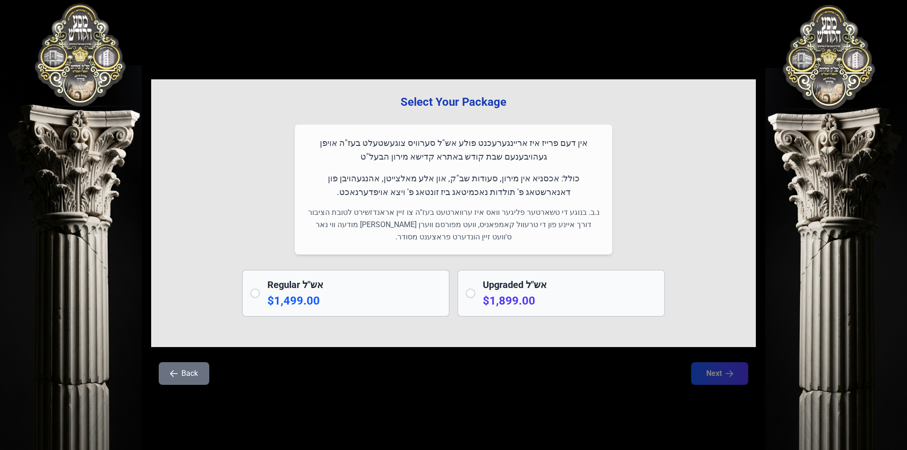
click at [426, 168] on div "אין דעם פרייז איז אריינגערעכנט פולע אש"ל סערוויס צוגעשטעלט בעז"ה אויפן געהויבענ…" at bounding box center [453, 190] width 317 height 130
drag, startPoint x: 357, startPoint y: 223, endPoint x: 362, endPoint y: 250, distance: 27.9
click at [362, 250] on div "אין דעם פרייז איז אריינגערעכנט פולע אש"ל סערוויס צוגעשטעלט בעז"ה אויפן געהויבענ…" at bounding box center [453, 190] width 317 height 130
click at [457, 214] on p "נ.ב. בנוגע די טשארטער פליגער וואס איז ערווארטעט בעז"ה צו זיין אראנדזשירט לטובת …" at bounding box center [453, 224] width 295 height 37
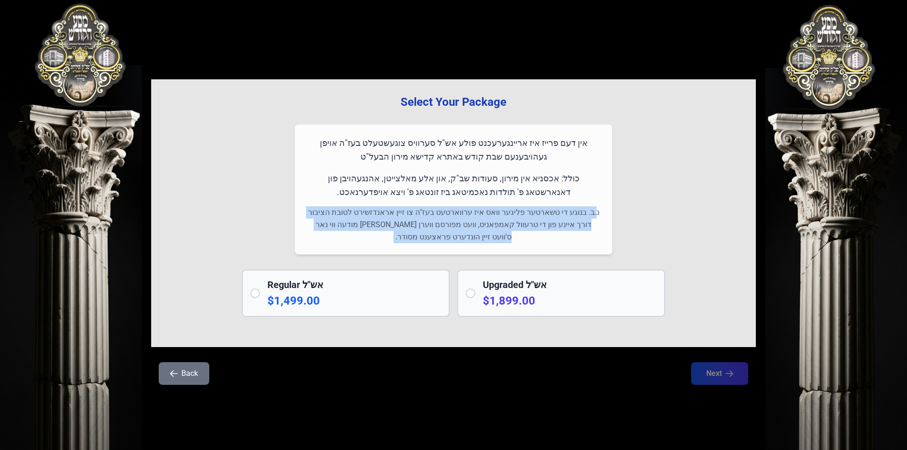
click at [457, 214] on p "נ.ב. בנוגע די טשארטער פליגער וואס איז ערווארטעט בעז"ה צו זיין אראנדזשירט לטובת …" at bounding box center [453, 224] width 295 height 37
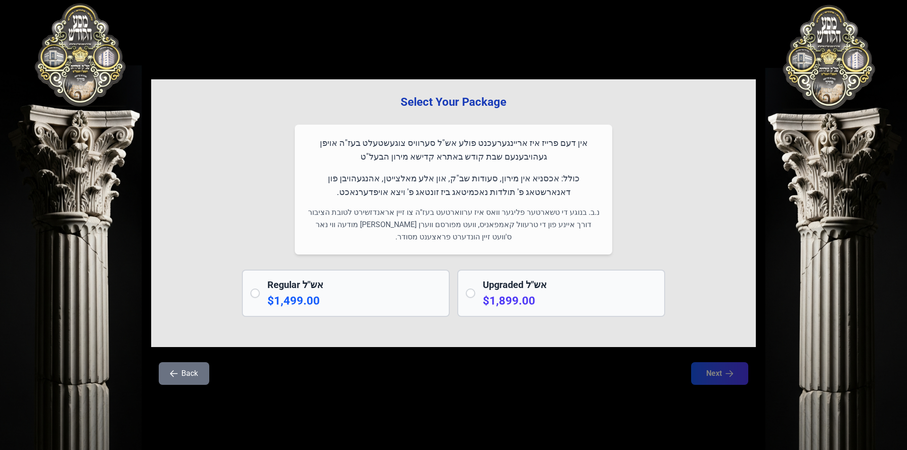
click at [453, 182] on p "כולל: אכסניא אין מירון, סעודות שב"ק, און אלע מאלצייטן, אהנגעהויבן פון דאנארשטאג…" at bounding box center [453, 185] width 295 height 28
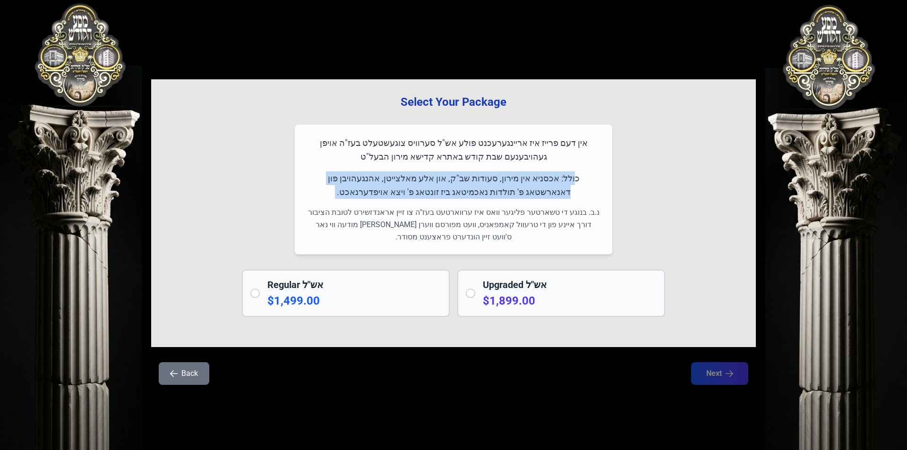
click at [453, 182] on p "כולל: אכסניא אין מירון, סעודות שב"ק, און אלע מאלצייטן, אהנגעהויבן פון דאנארשטאג…" at bounding box center [453, 185] width 295 height 28
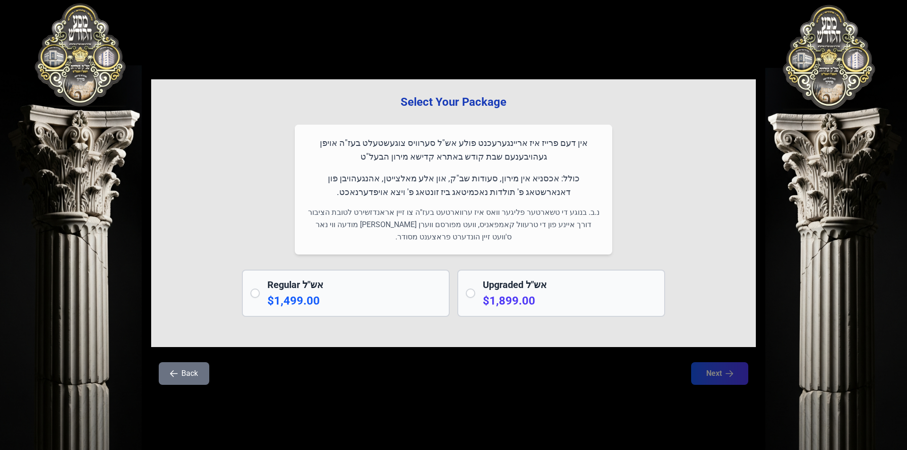
click at [452, 155] on p "אין דעם פרייז איז אריינגערעכנט פולע אש"ל סערוויס צוגעשטעלט בעז"ה אויפן געהויבענ…" at bounding box center [453, 150] width 295 height 28
click at [269, 292] on div "Regular אש"ל $1,499.00" at bounding box center [354, 293] width 174 height 30
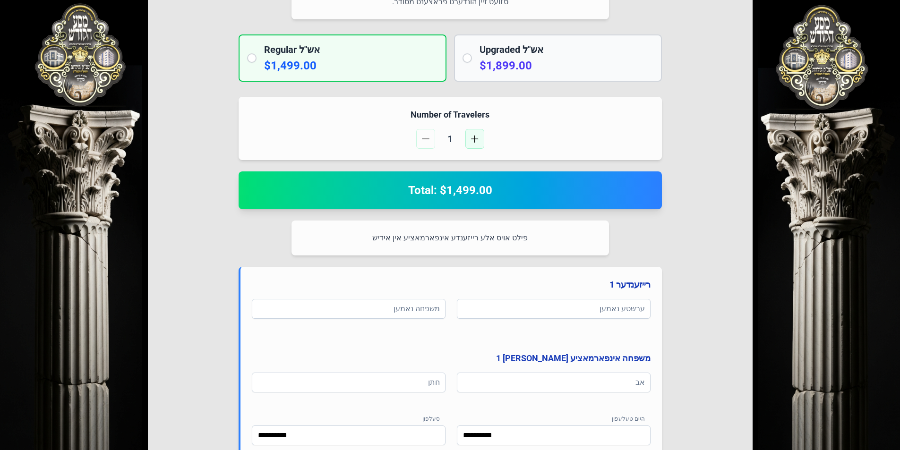
scroll to position [236, 0]
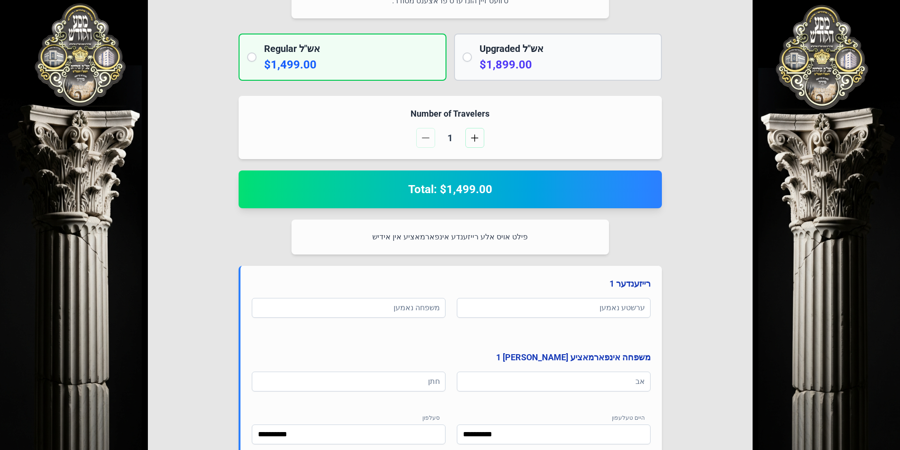
click at [468, 235] on p "פילט אויס אלע רייזענדע אינפארמאציע אין אידיש" at bounding box center [450, 237] width 295 height 12
click at [470, 220] on div "פילט אויס אלע רייזענדע אינפארמאציע אין אידיש" at bounding box center [449, 237] width 317 height 35
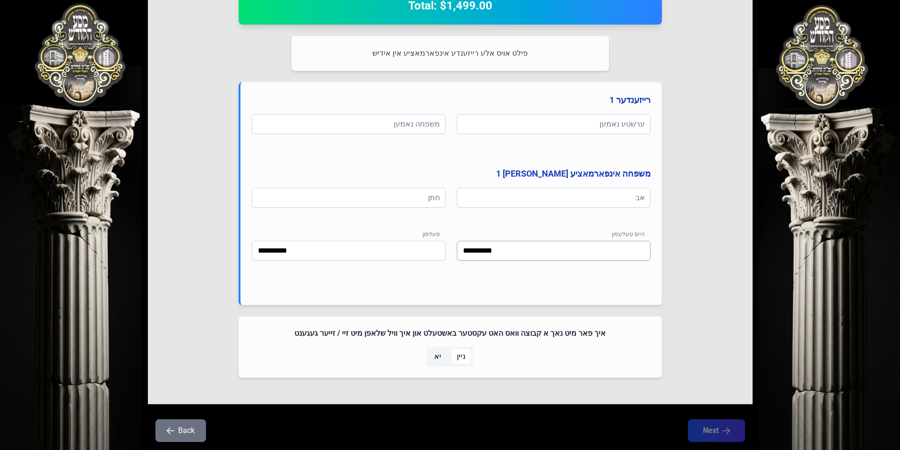
scroll to position [446, 0]
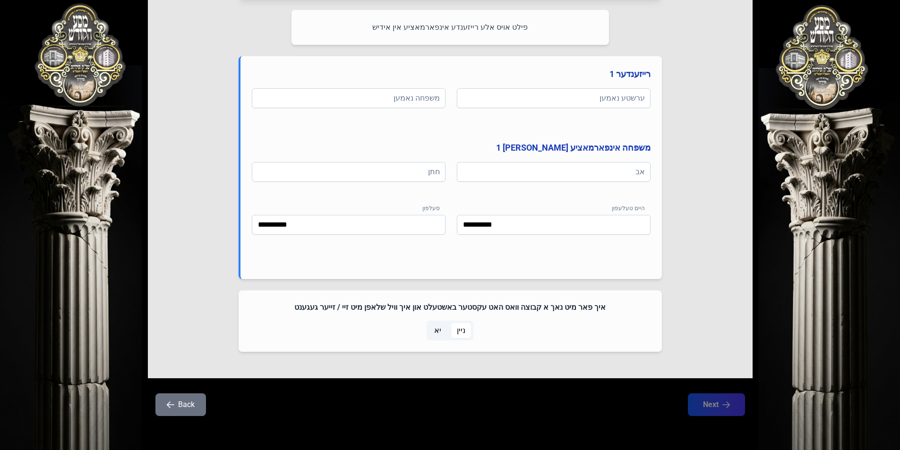
click at [497, 309] on h4 "איך פאר מיט נאך א קבוצה וואס האט עקסטער באשטעלט און איך וויל שלאפן מיט זיי / זי…" at bounding box center [450, 307] width 401 height 11
click at [481, 292] on div "איך פאר מיט נאך א קבוצה וואס האט עקסטער באשטעלט און איך וויל שלאפן מיט זיי / זי…" at bounding box center [450, 321] width 423 height 61
